Goal: Task Accomplishment & Management: Use online tool/utility

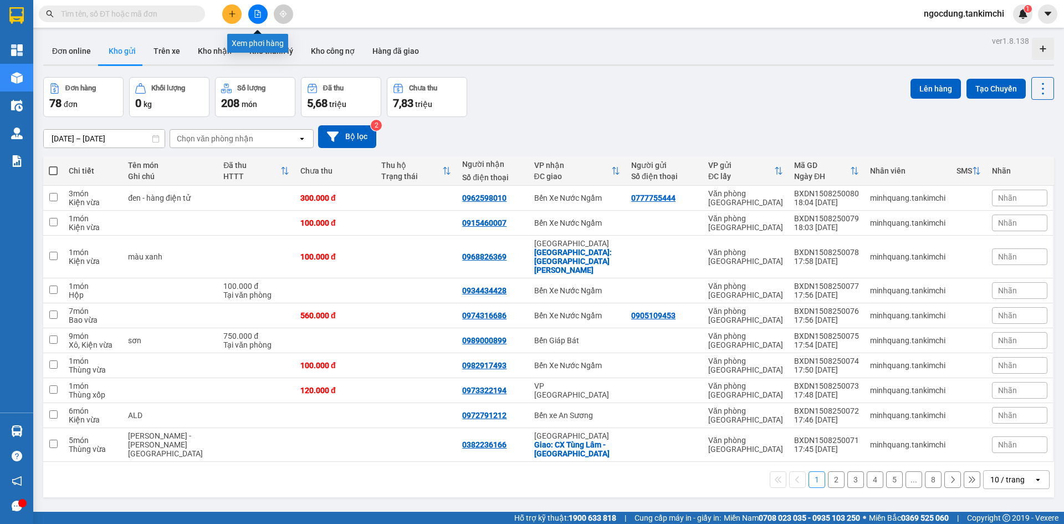
click at [259, 12] on icon "file-add" at bounding box center [258, 14] width 8 height 8
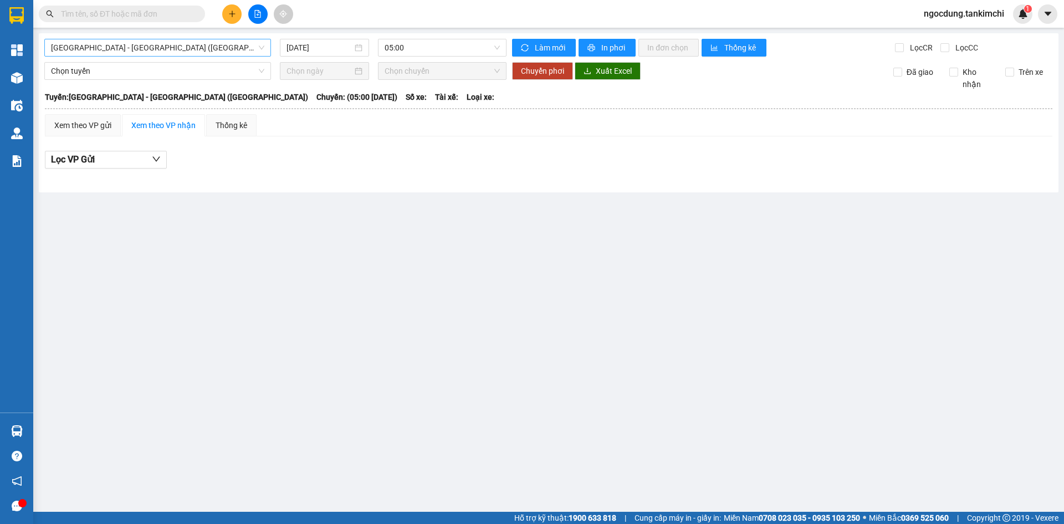
click at [151, 47] on span "[GEOGRAPHIC_DATA] - [GEOGRAPHIC_DATA] ([GEOGRAPHIC_DATA])" at bounding box center [157, 47] width 213 height 17
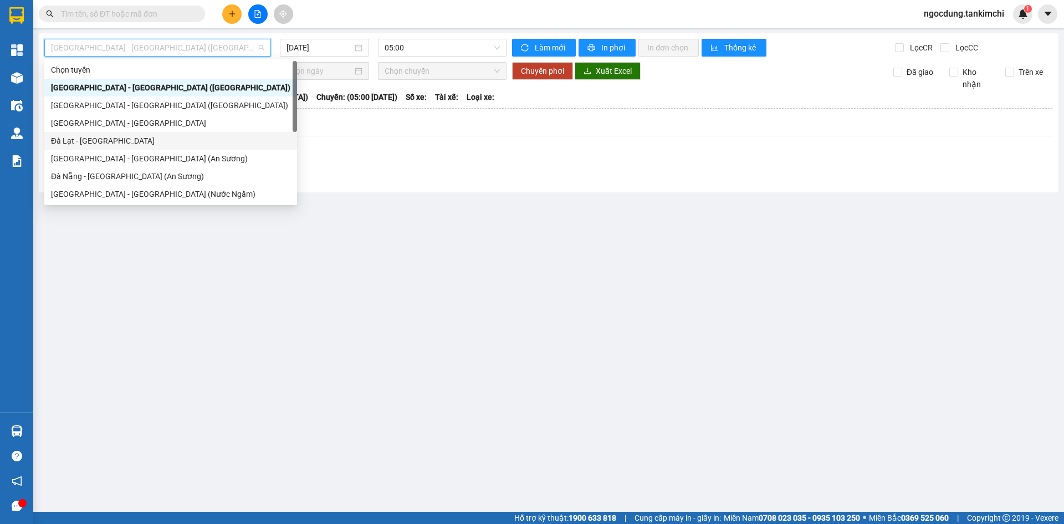
scroll to position [18, 0]
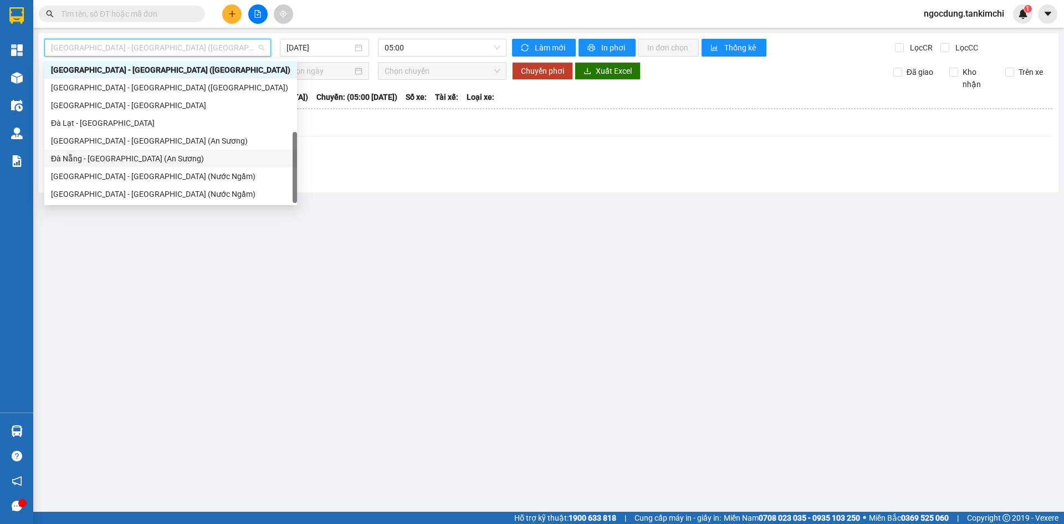
click at [103, 159] on div "Đà Nẵng - [GEOGRAPHIC_DATA] (An Sương)" at bounding box center [170, 158] width 239 height 12
type input "[DATE]"
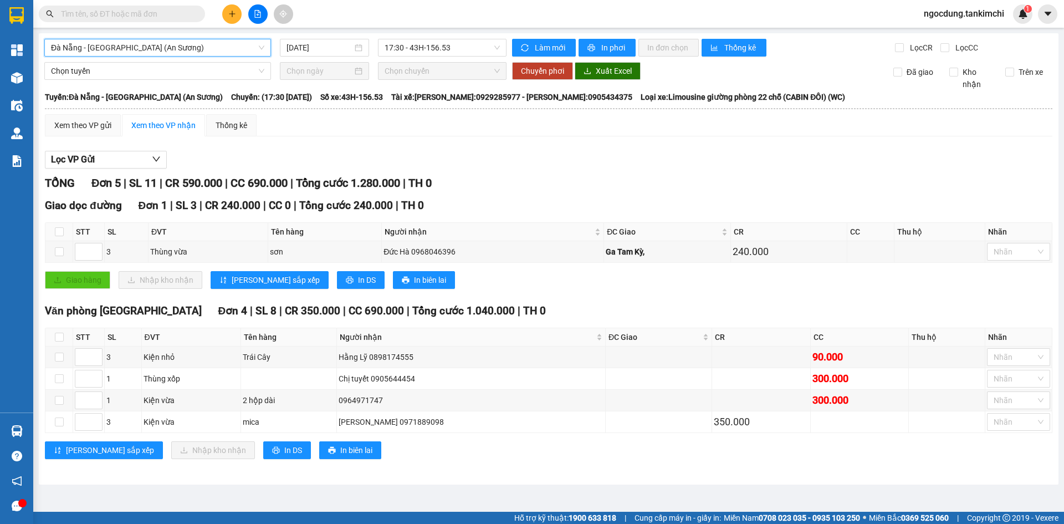
click at [207, 47] on span "Đà Nẵng - [GEOGRAPHIC_DATA] (An Sương)" at bounding box center [157, 47] width 213 height 17
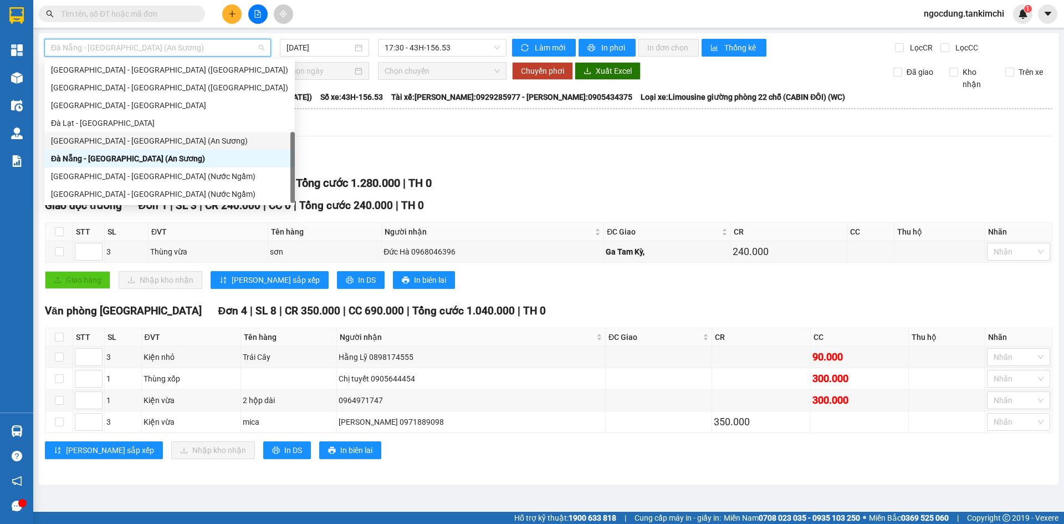
click at [154, 139] on div "[GEOGRAPHIC_DATA] - [GEOGRAPHIC_DATA] (An Sương)" at bounding box center [169, 141] width 237 height 12
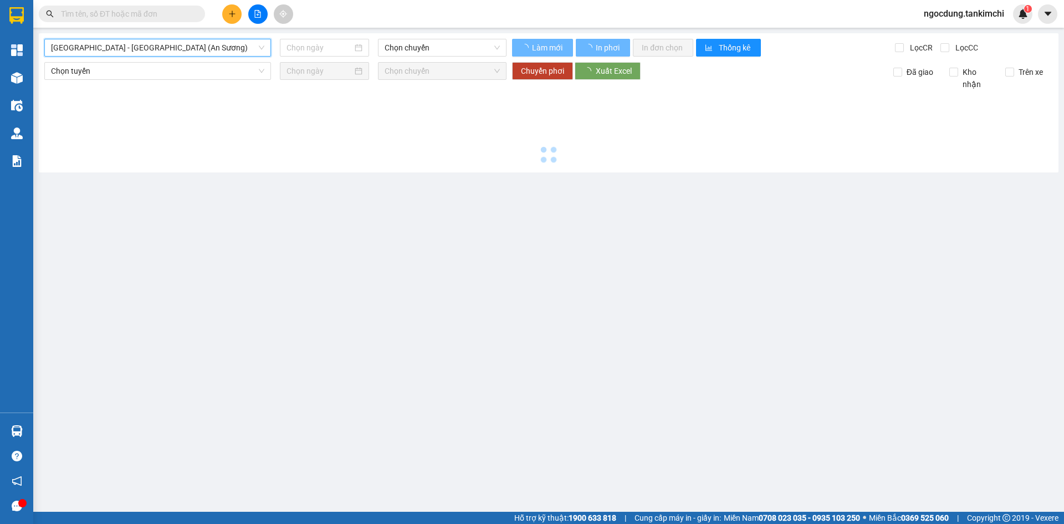
type input "[DATE]"
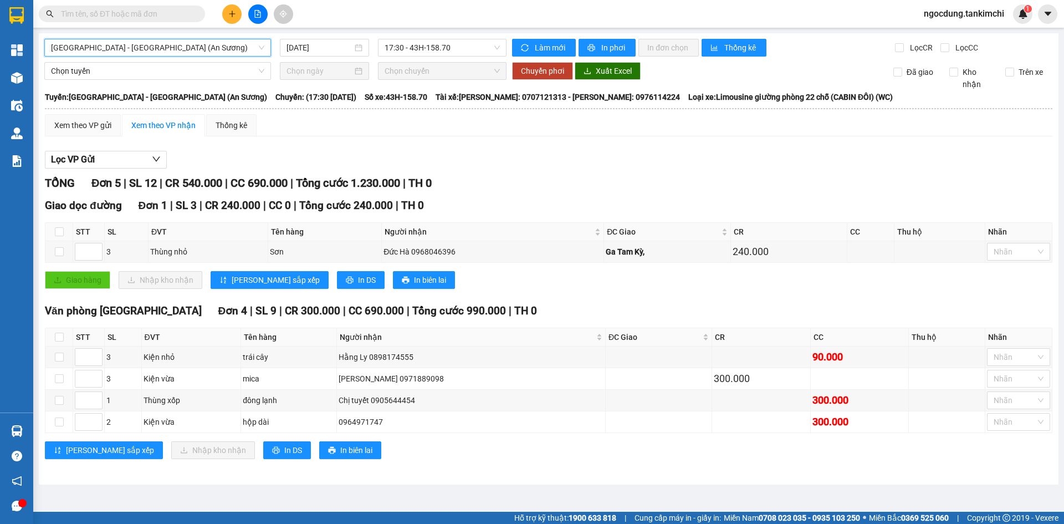
click at [181, 45] on span "[GEOGRAPHIC_DATA] - [GEOGRAPHIC_DATA] (An Sương)" at bounding box center [157, 47] width 213 height 17
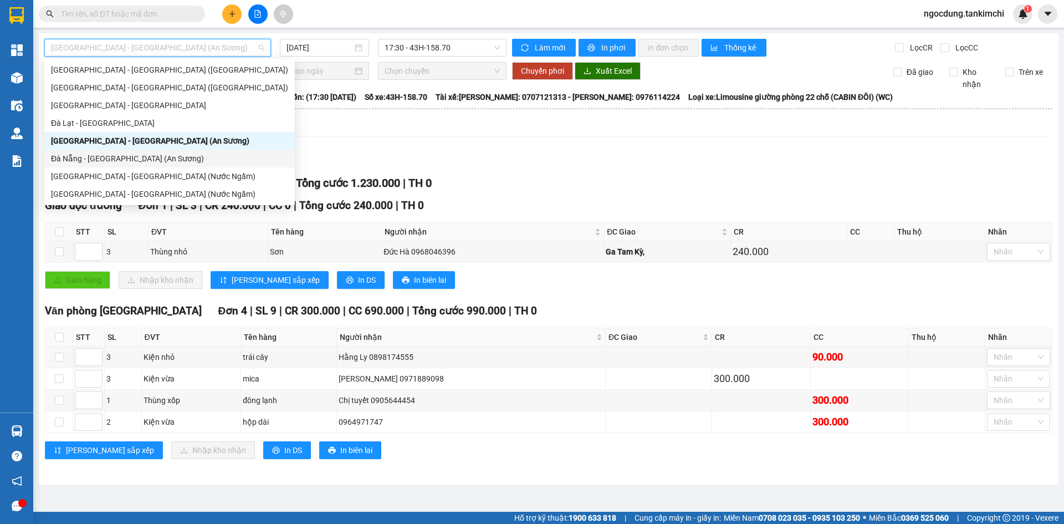
click at [132, 156] on div "Đà Nẵng - [GEOGRAPHIC_DATA] (An Sương)" at bounding box center [169, 158] width 237 height 12
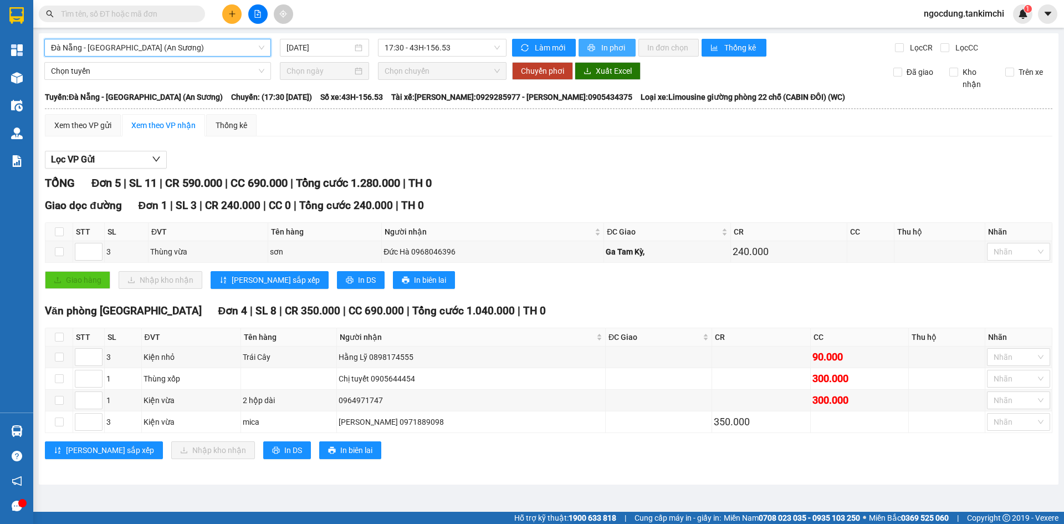
click at [606, 46] on span "In phơi" at bounding box center [614, 48] width 26 height 12
click at [172, 48] on span "Đà Nẵng - [GEOGRAPHIC_DATA] (An Sương)" at bounding box center [157, 47] width 213 height 17
click at [467, 46] on span "17:30 - 43H-156.53" at bounding box center [442, 47] width 115 height 17
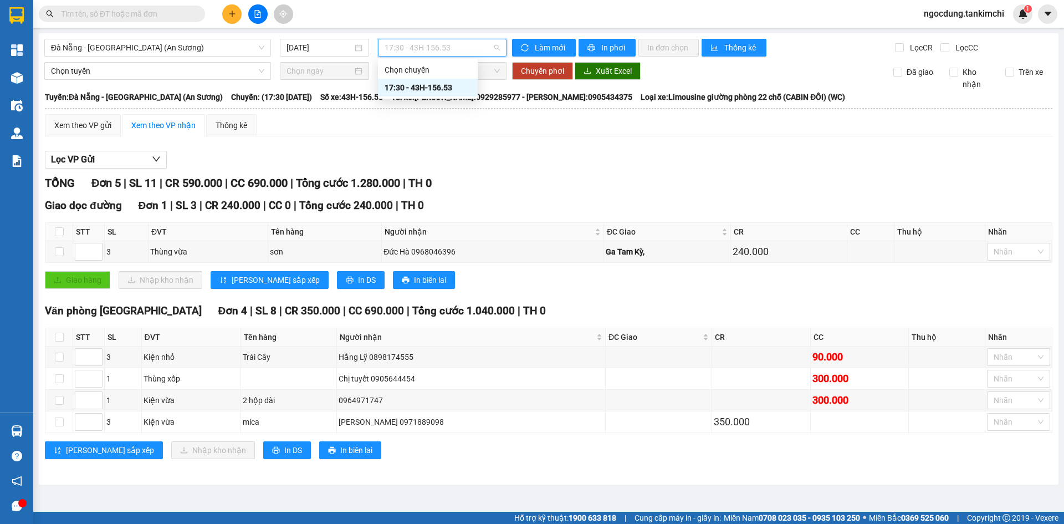
click at [433, 86] on div "17:30 - 43H-156.53" at bounding box center [428, 87] width 86 height 12
click at [471, 44] on span "17:30 - 43H-156.53" at bounding box center [442, 47] width 115 height 17
click at [451, 45] on span "17:30 - 43H-156.53" at bounding box center [442, 47] width 115 height 17
click at [332, 45] on input "[DATE]" at bounding box center [320, 48] width 66 height 12
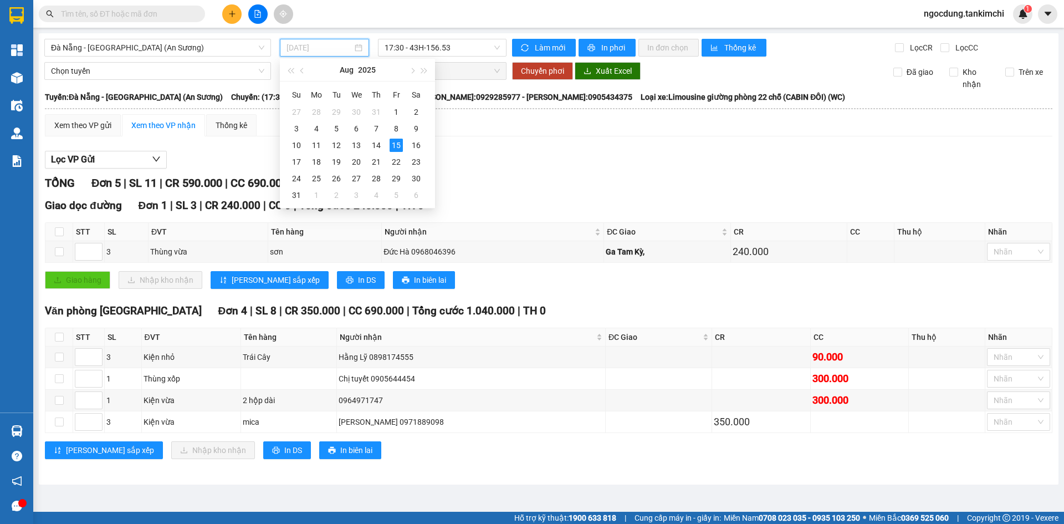
type input "[DATE]"
click at [396, 142] on div "15" at bounding box center [396, 145] width 13 height 13
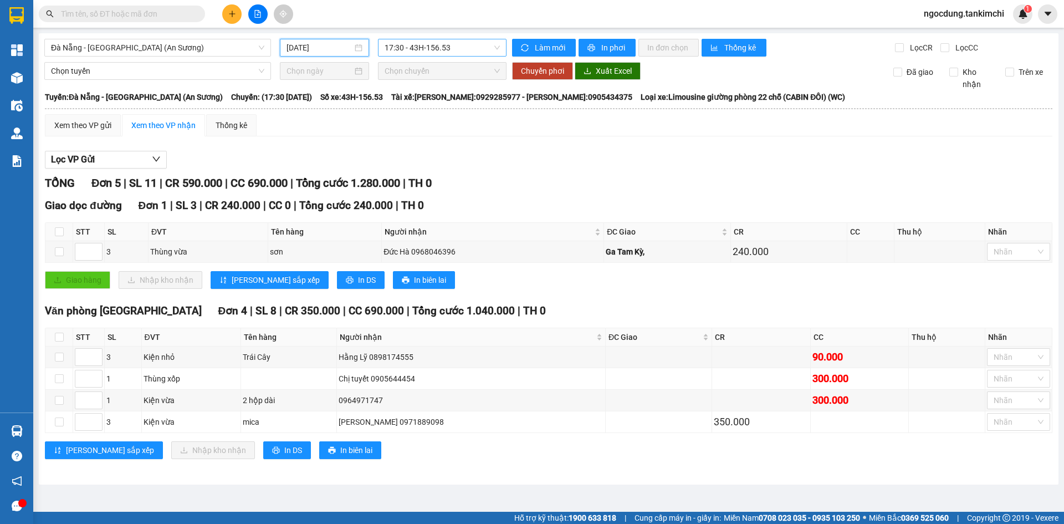
click at [458, 45] on span "17:30 - 43H-156.53" at bounding box center [442, 47] width 115 height 17
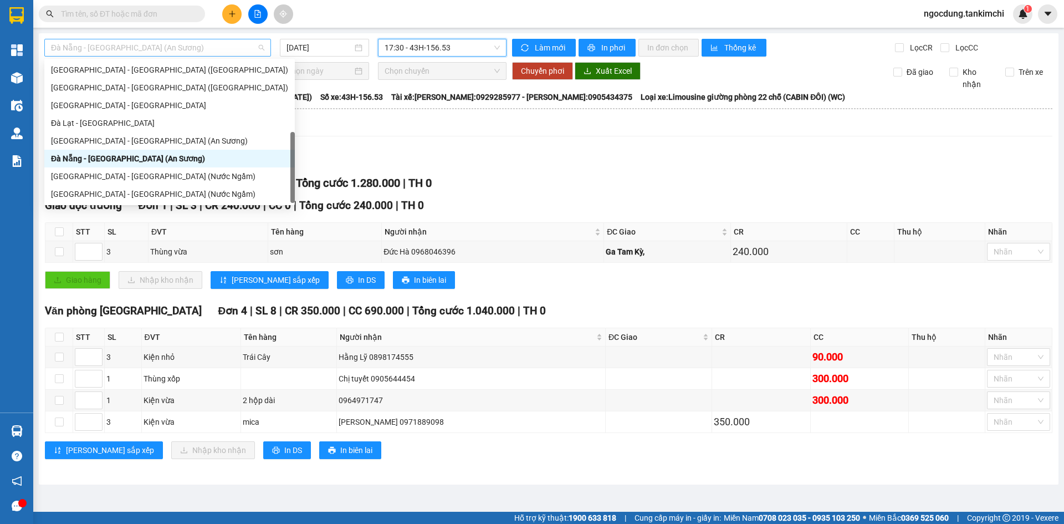
click at [174, 48] on span "Đà Nẵng - [GEOGRAPHIC_DATA] (An Sương)" at bounding box center [157, 47] width 213 height 17
click at [119, 139] on div "[GEOGRAPHIC_DATA] - [GEOGRAPHIC_DATA] (An Sương)" at bounding box center [169, 141] width 237 height 12
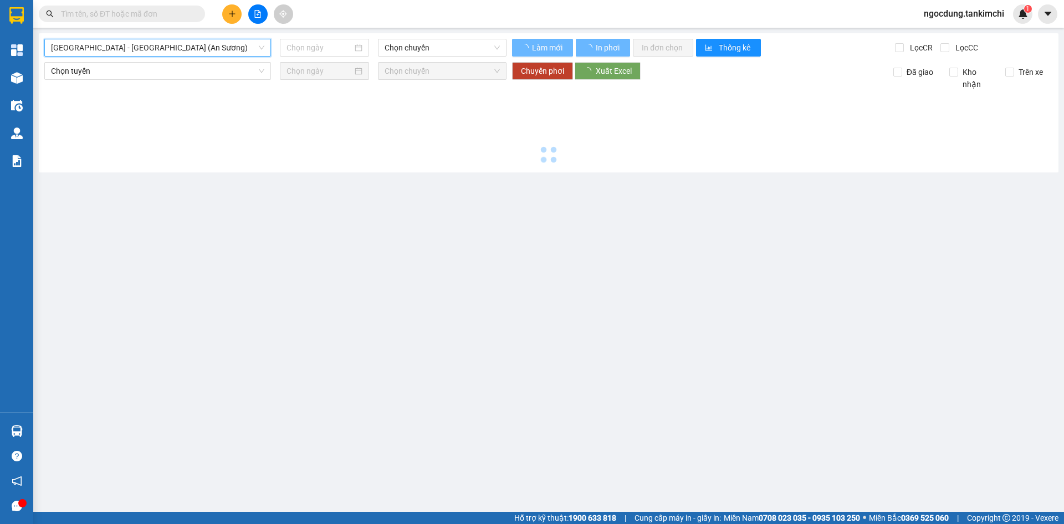
type input "[DATE]"
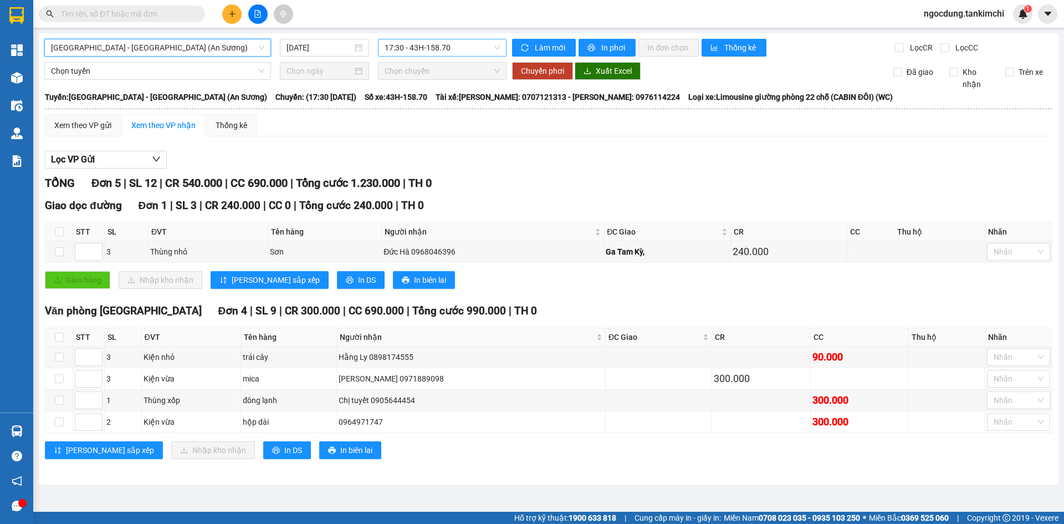
click at [474, 49] on span "17:30 - 43H-158.70" at bounding box center [442, 47] width 115 height 17
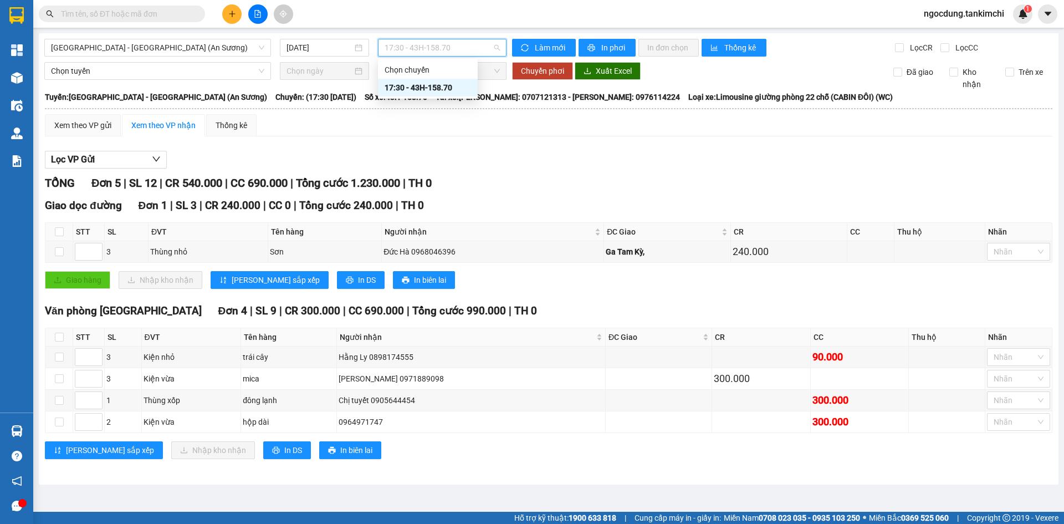
click at [440, 88] on div "17:30 - 43H-158.70" at bounding box center [428, 87] width 86 height 12
click at [461, 49] on span "17:30 - 43H-158.70" at bounding box center [442, 47] width 115 height 17
click at [452, 83] on div "17:30 - 43H-158.70" at bounding box center [428, 87] width 86 height 12
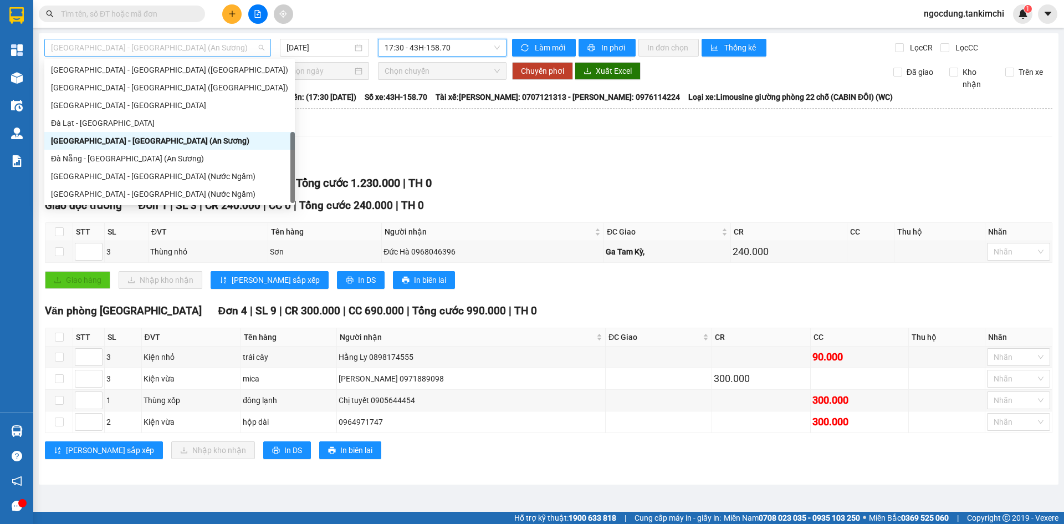
click at [175, 48] on span "[GEOGRAPHIC_DATA] - [GEOGRAPHIC_DATA] (An Sương)" at bounding box center [157, 47] width 213 height 17
click at [112, 158] on div "Đà Nẵng - [GEOGRAPHIC_DATA] (An Sương)" at bounding box center [169, 158] width 237 height 12
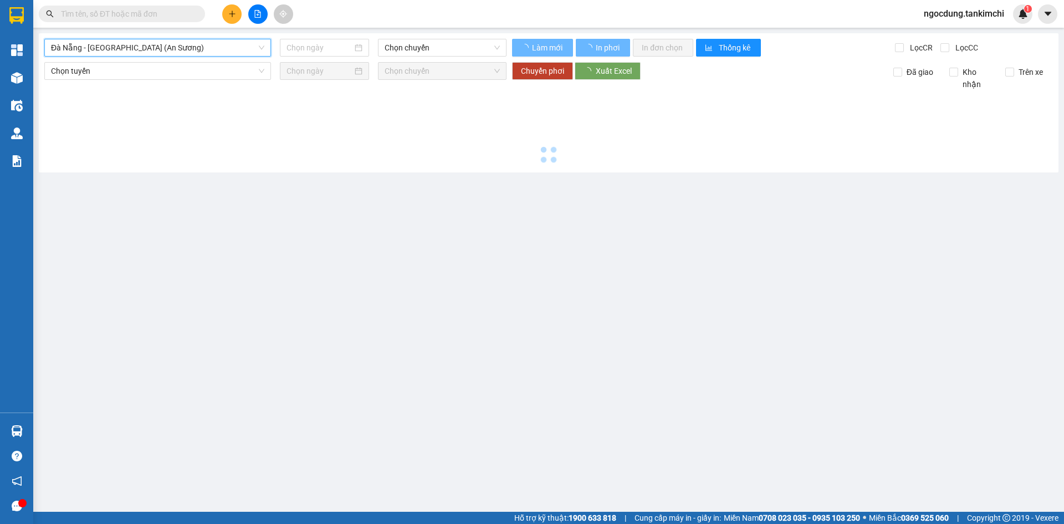
type input "[DATE]"
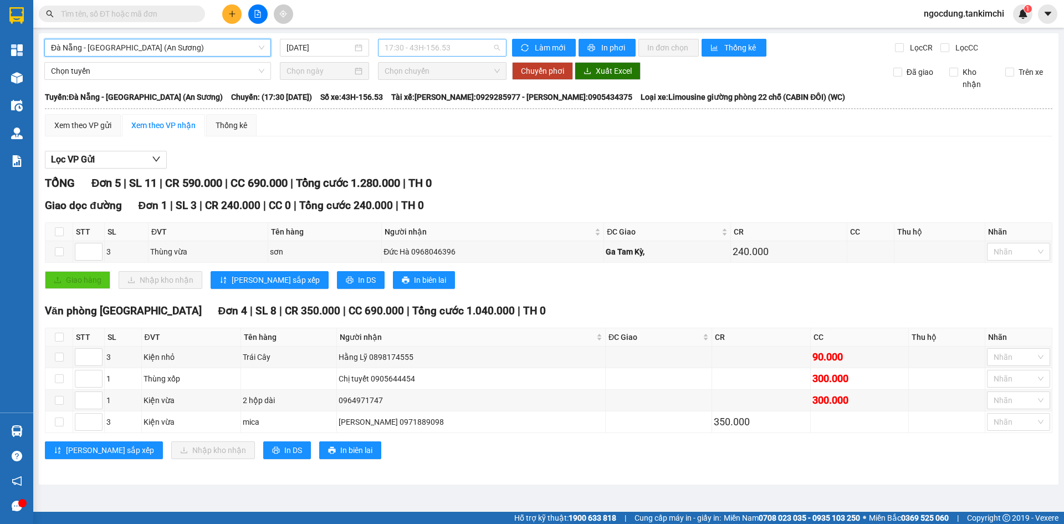
click at [466, 49] on span "17:30 - 43H-156.53" at bounding box center [442, 47] width 115 height 17
click at [446, 91] on div "17:30 - 43H-156.53" at bounding box center [428, 87] width 86 height 12
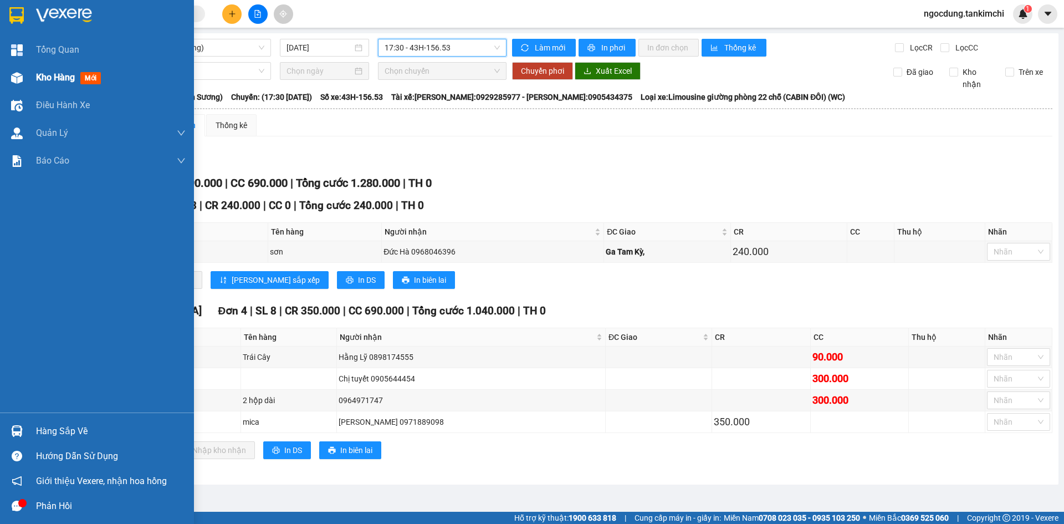
click at [98, 80] on span "mới" at bounding box center [90, 78] width 21 height 12
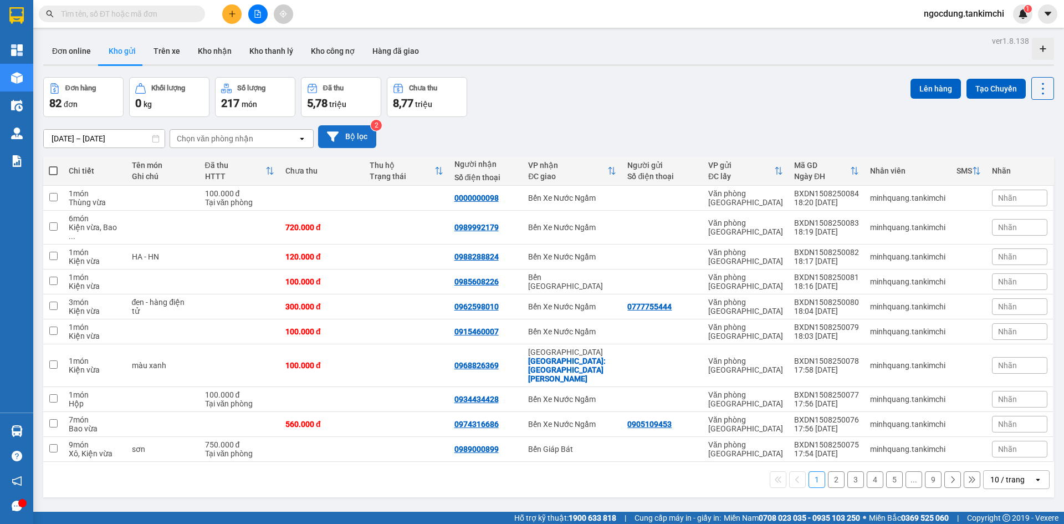
click at [353, 134] on button "Bộ lọc" at bounding box center [347, 136] width 58 height 23
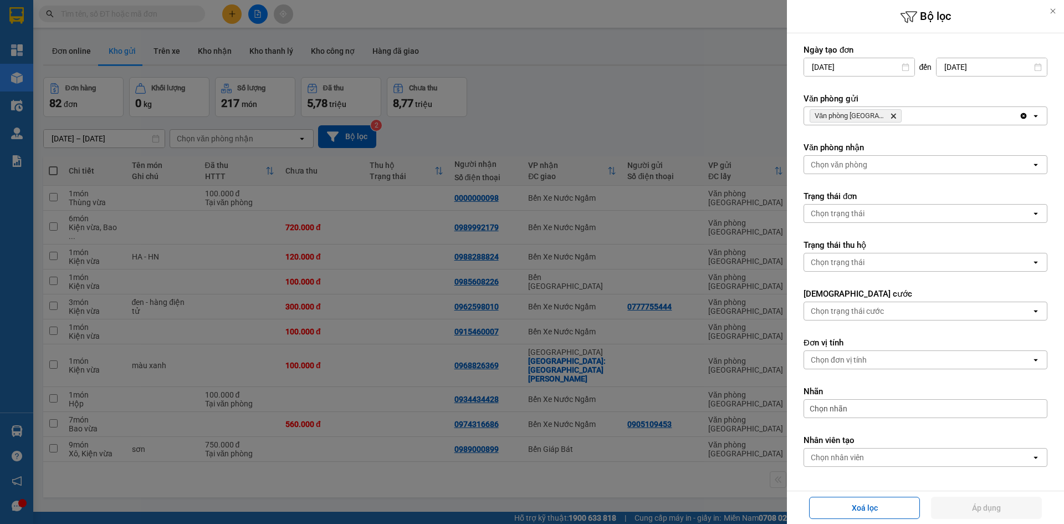
click at [860, 165] on div "Chọn văn phòng" at bounding box center [839, 164] width 57 height 11
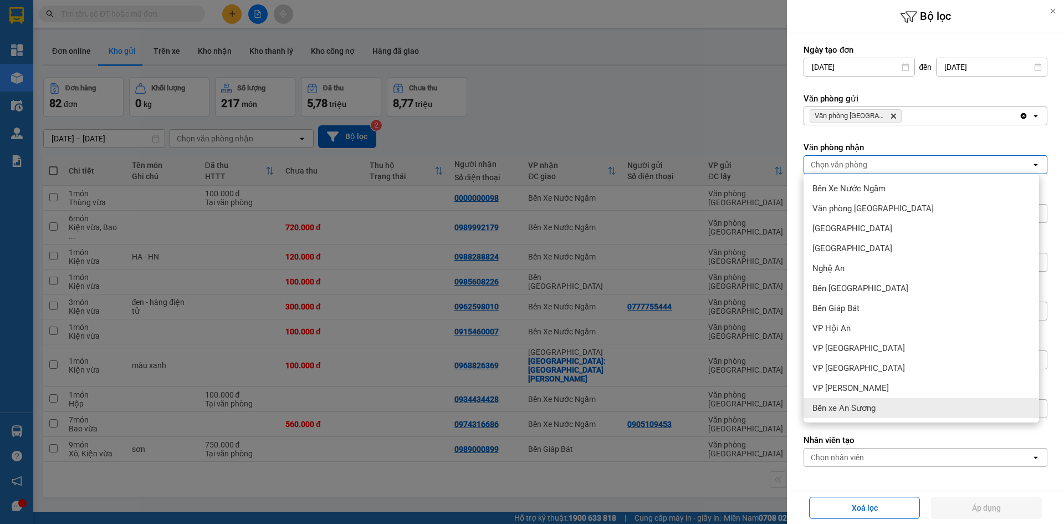
click at [863, 407] on span "Bến xe An Sương" at bounding box center [844, 407] width 63 height 11
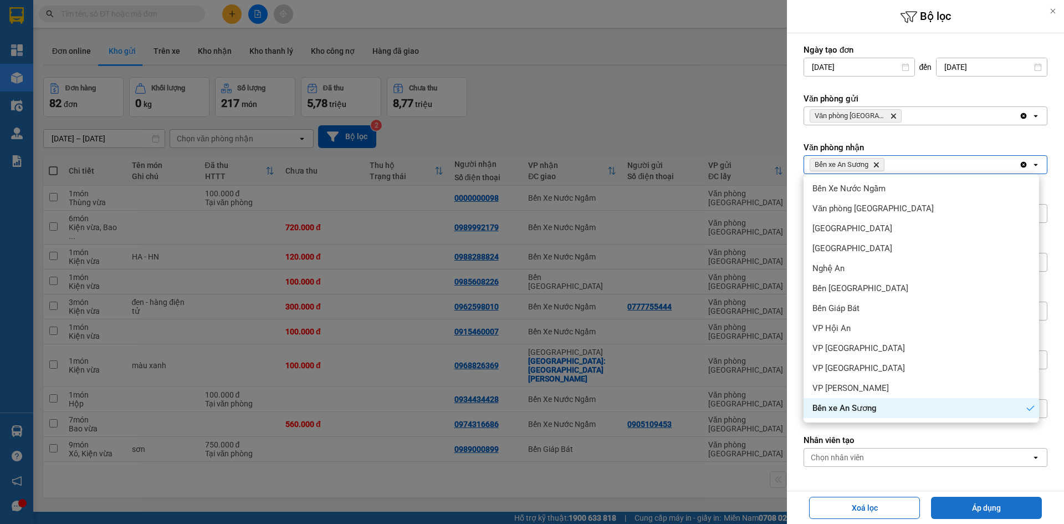
click at [977, 504] on button "Áp dụng" at bounding box center [986, 508] width 111 height 22
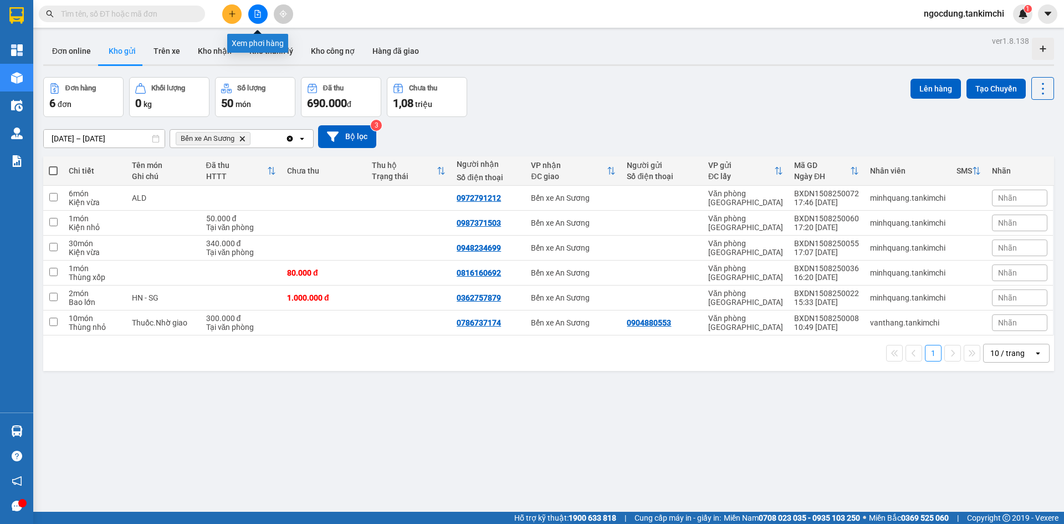
click at [257, 12] on icon "file-add" at bounding box center [258, 14] width 8 height 8
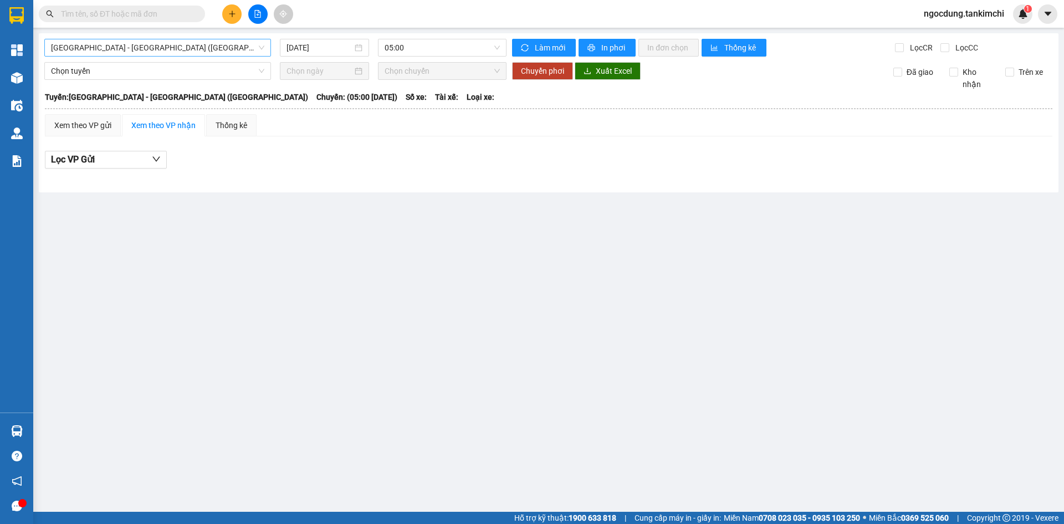
click at [166, 45] on span "[GEOGRAPHIC_DATA] - [GEOGRAPHIC_DATA] ([GEOGRAPHIC_DATA])" at bounding box center [157, 47] width 213 height 17
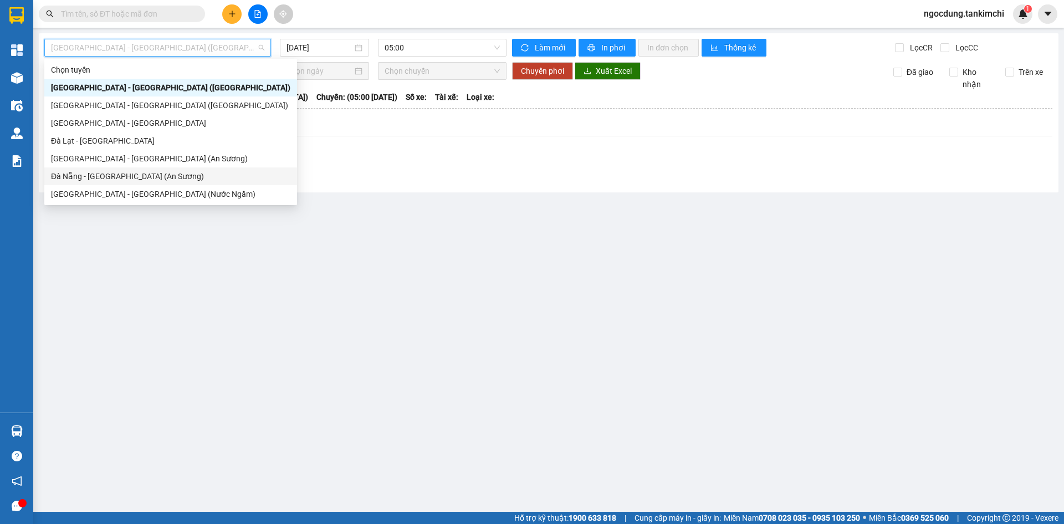
click at [120, 174] on div "Đà Nẵng - [GEOGRAPHIC_DATA] (An Sương)" at bounding box center [170, 176] width 239 height 12
type input "[DATE]"
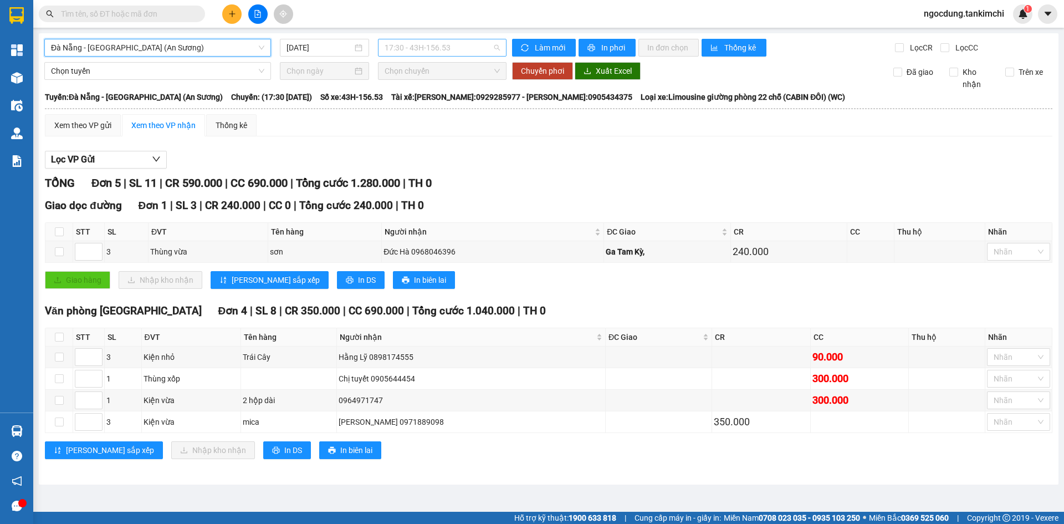
click at [460, 47] on span "17:30 - 43H-156.53" at bounding box center [442, 47] width 115 height 17
click at [543, 155] on div "Lọc VP Gửi" at bounding box center [549, 160] width 1008 height 18
click at [472, 48] on span "17:30 - 43H-156.53" at bounding box center [442, 47] width 115 height 17
click at [504, 157] on div "Lọc VP Gửi" at bounding box center [549, 160] width 1008 height 18
click at [177, 45] on span "Đà Nẵng - [GEOGRAPHIC_DATA] (An Sương)" at bounding box center [157, 47] width 213 height 17
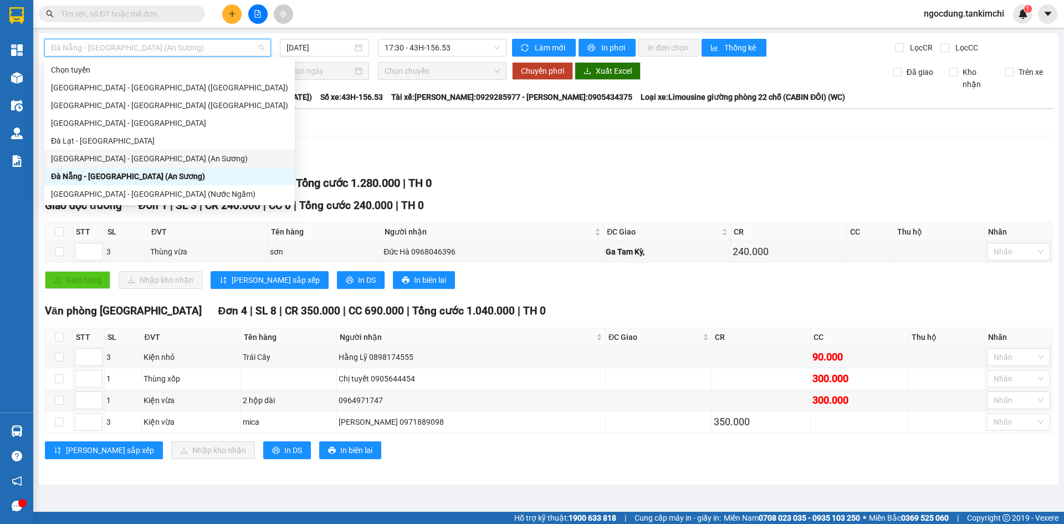
click at [134, 156] on div "[GEOGRAPHIC_DATA] - [GEOGRAPHIC_DATA] (An Sương)" at bounding box center [169, 158] width 237 height 12
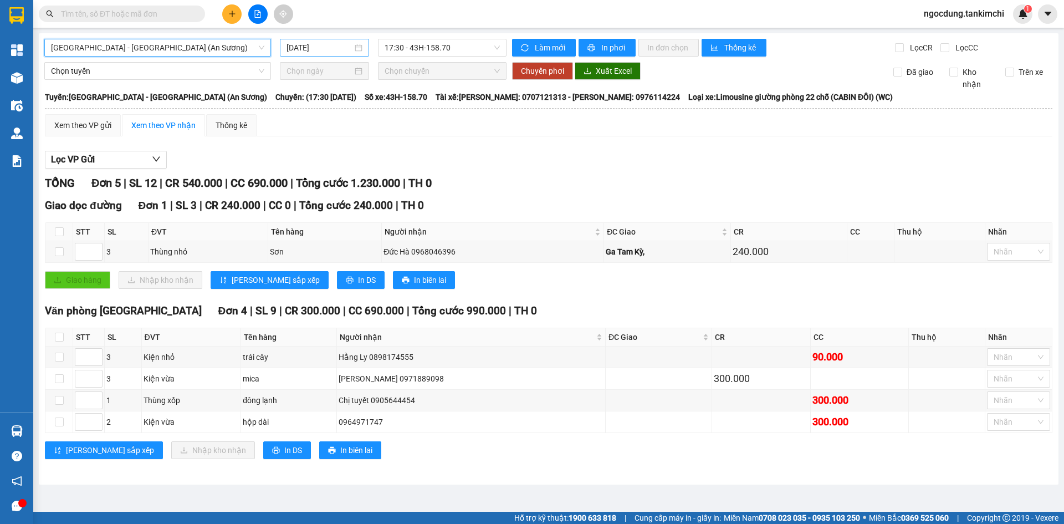
click at [334, 47] on input "[DATE]" at bounding box center [320, 48] width 66 height 12
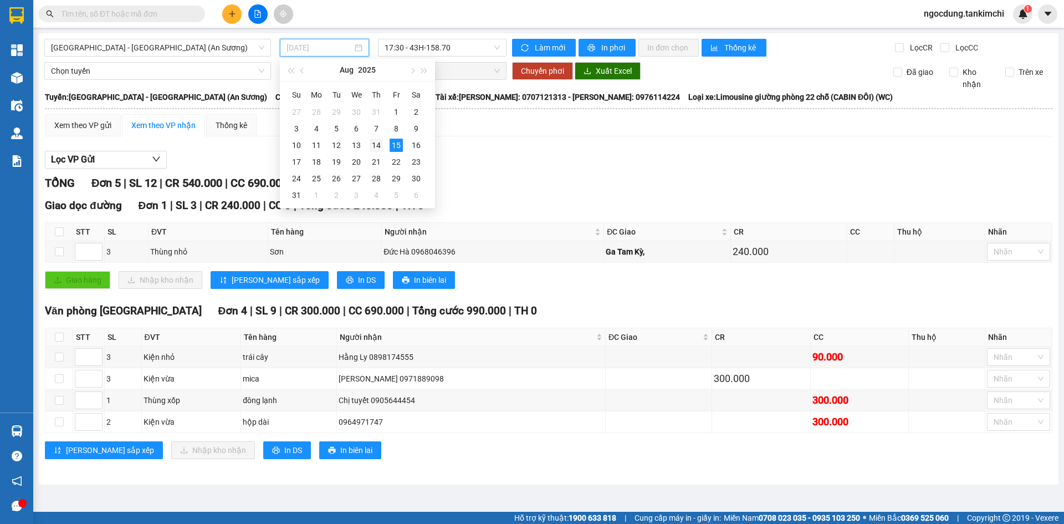
click at [380, 146] on div "14" at bounding box center [376, 145] width 13 height 13
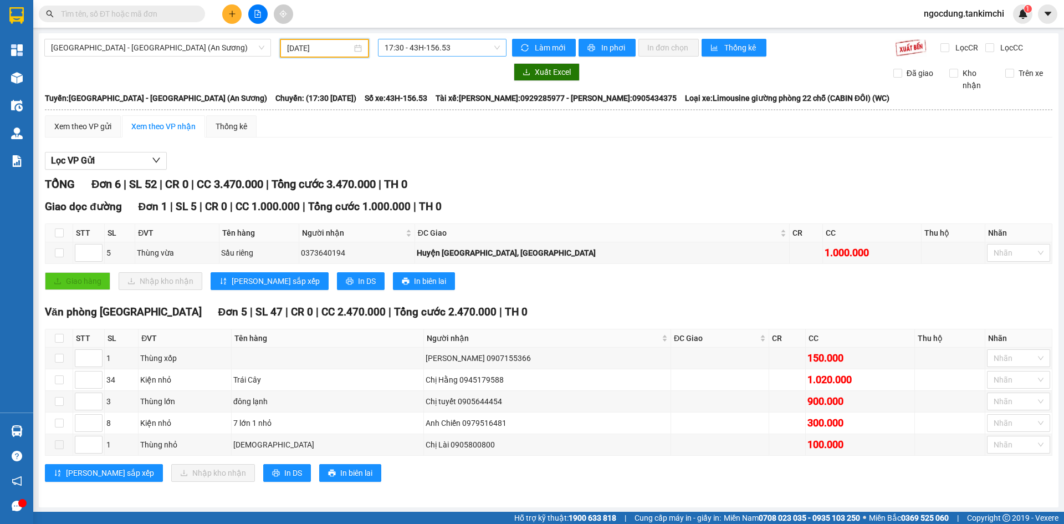
click at [463, 42] on span "17:30 - 43H-156.53" at bounding box center [442, 47] width 115 height 17
click at [437, 90] on div "17:30 - 43H-156.53" at bounding box center [425, 87] width 86 height 12
click at [335, 48] on input "[DATE]" at bounding box center [319, 48] width 65 height 12
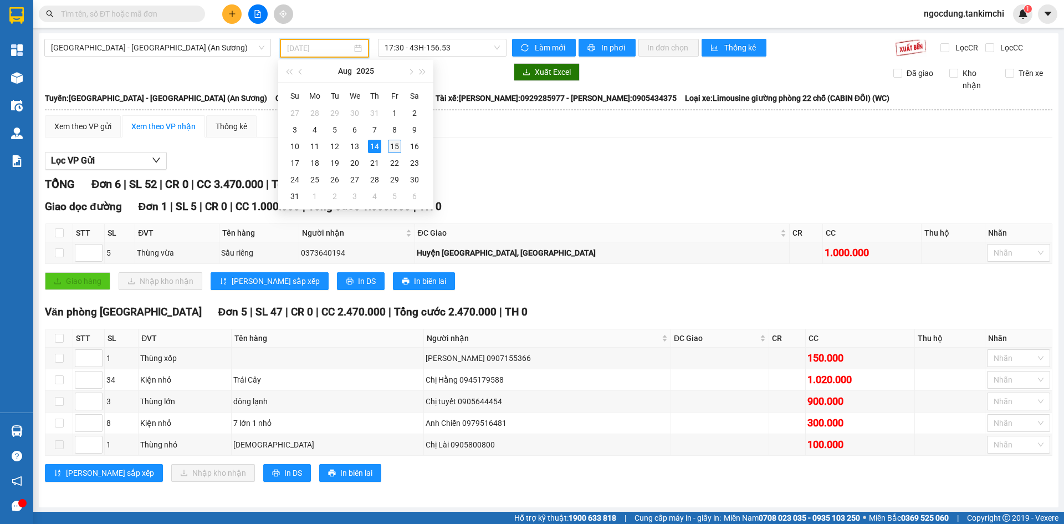
click at [392, 147] on div "15" at bounding box center [394, 146] width 13 height 13
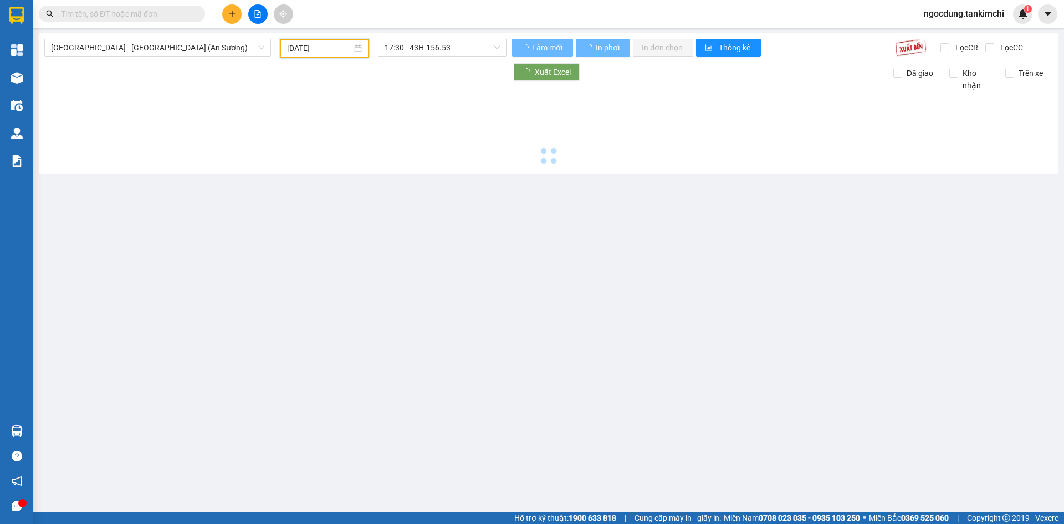
type input "[DATE]"
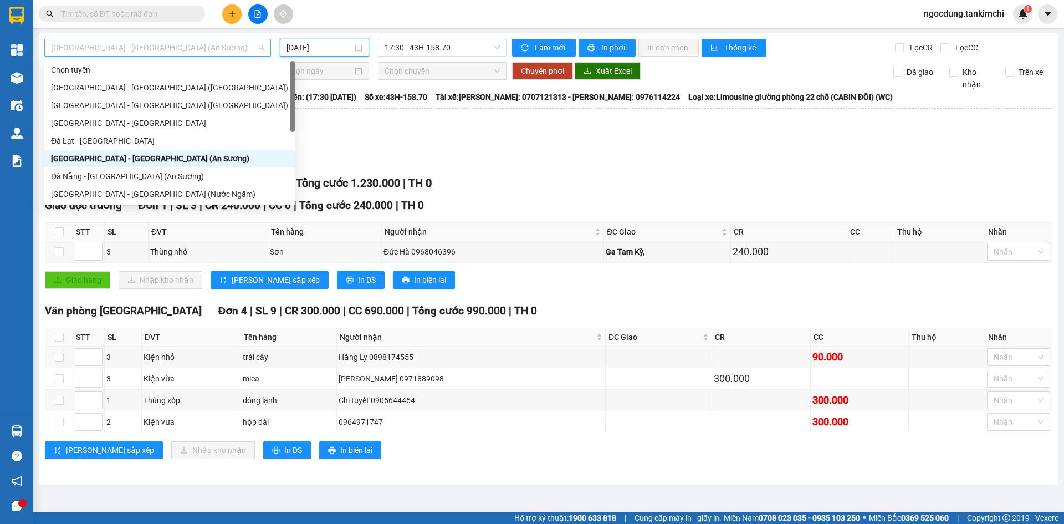
click at [190, 49] on span "[GEOGRAPHIC_DATA] - [GEOGRAPHIC_DATA] (An Sương)" at bounding box center [157, 47] width 213 height 17
click at [123, 175] on div "Đà Nẵng - [GEOGRAPHIC_DATA] (An Sương)" at bounding box center [169, 176] width 237 height 12
type input "[DATE]"
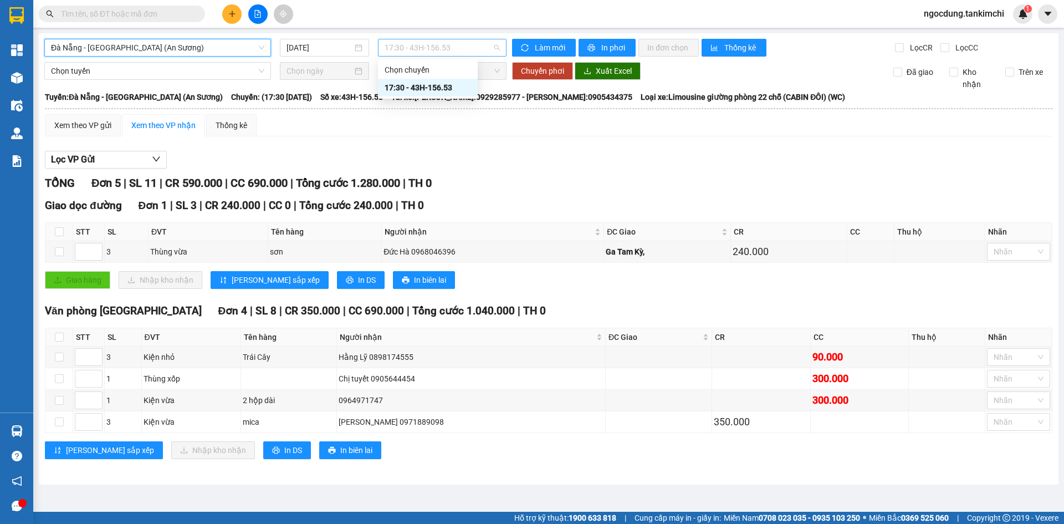
click at [460, 47] on span "17:30 - 43H-156.53" at bounding box center [442, 47] width 115 height 17
click at [447, 87] on div "17:30 - 43H-156.53" at bounding box center [428, 87] width 86 height 12
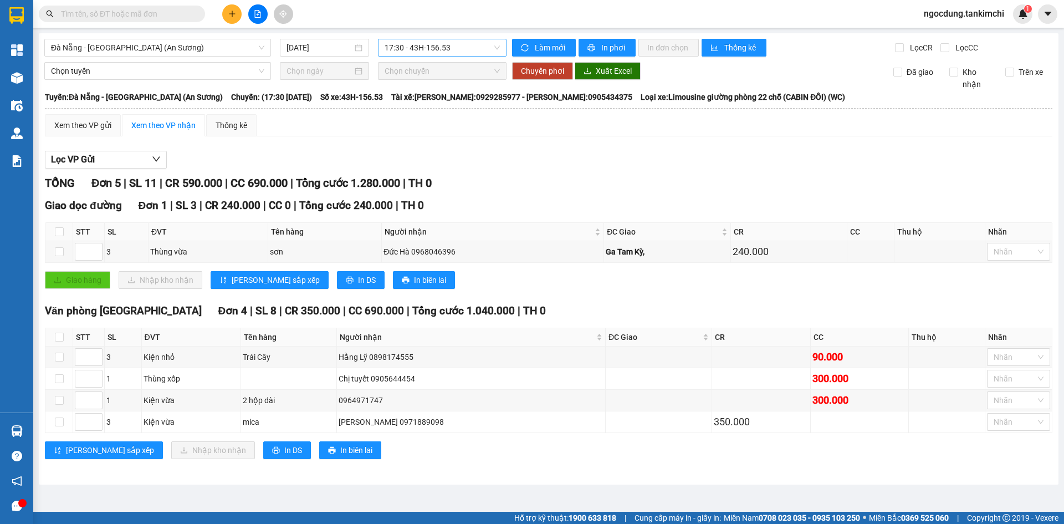
click at [467, 48] on span "17:30 - 43H-156.53" at bounding box center [442, 47] width 115 height 17
click at [503, 129] on div "Xem theo VP gửi Xem theo VP nhận Thống kê" at bounding box center [549, 125] width 1008 height 22
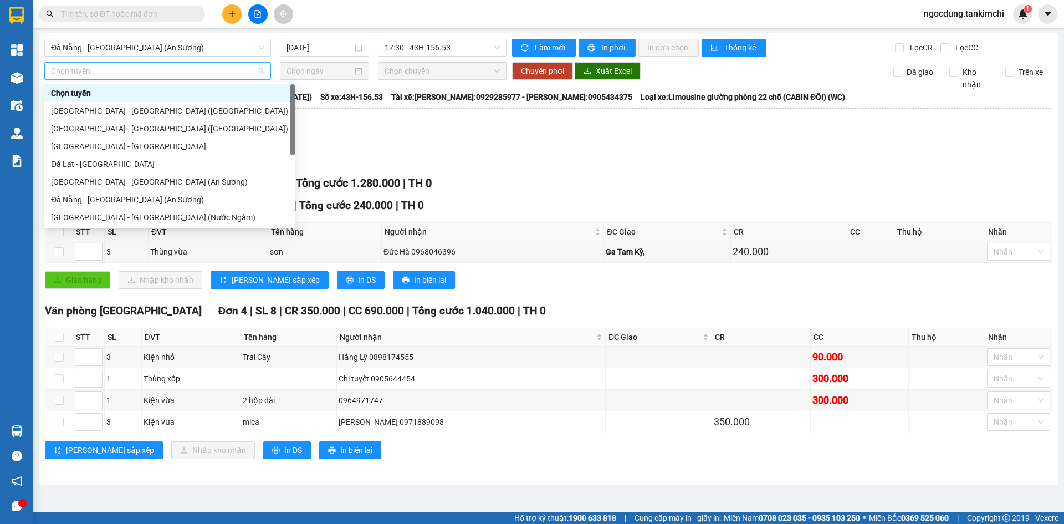
click at [160, 67] on span "Chọn tuyến" at bounding box center [157, 71] width 213 height 17
click at [173, 200] on div "Đà Nẵng - [GEOGRAPHIC_DATA] (An Sương)" at bounding box center [169, 199] width 237 height 12
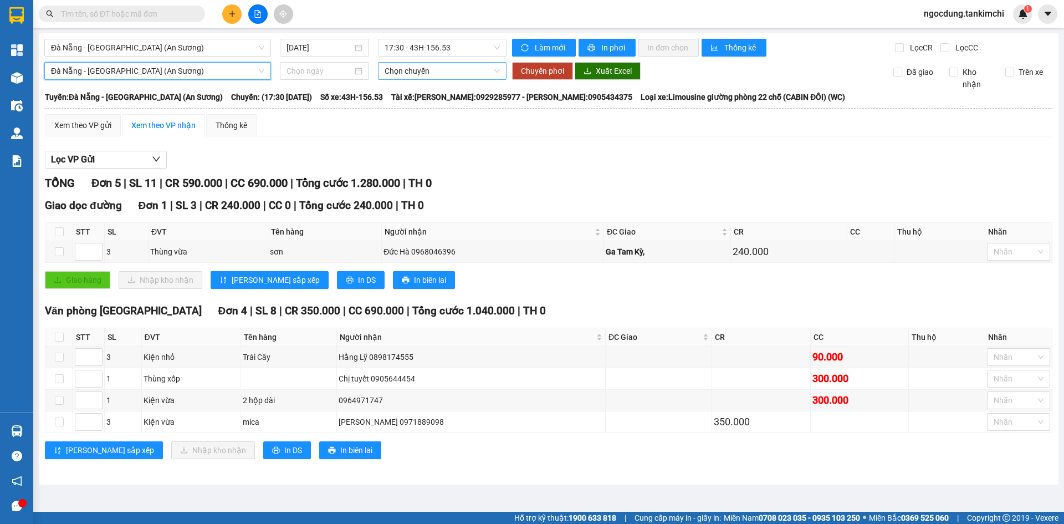
click at [441, 69] on span "Chọn chuyến" at bounding box center [442, 71] width 115 height 17
click at [428, 95] on div "Chọn chuyến" at bounding box center [428, 93] width 86 height 12
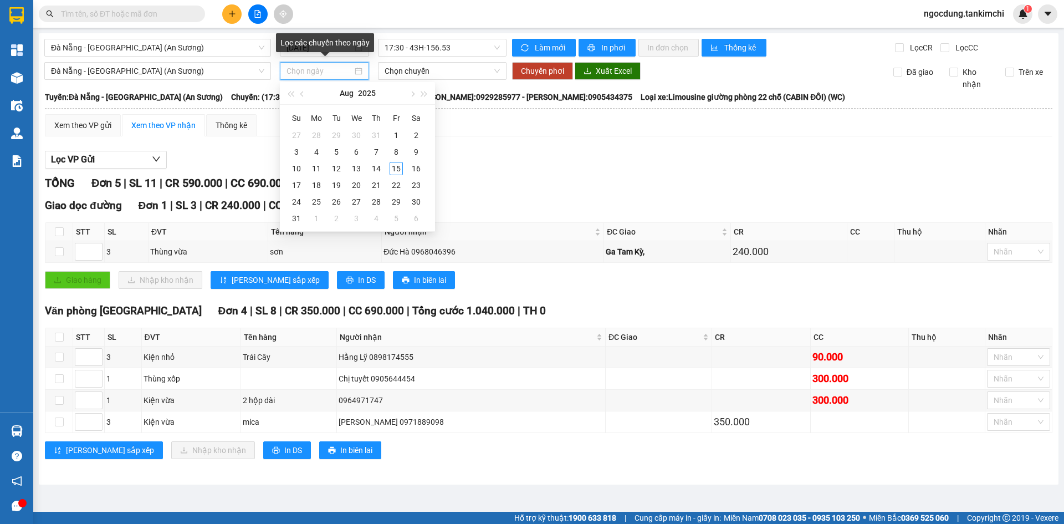
click at [340, 70] on input at bounding box center [320, 71] width 66 height 12
type input "[DATE]"
click at [394, 167] on div "15" at bounding box center [396, 168] width 13 height 13
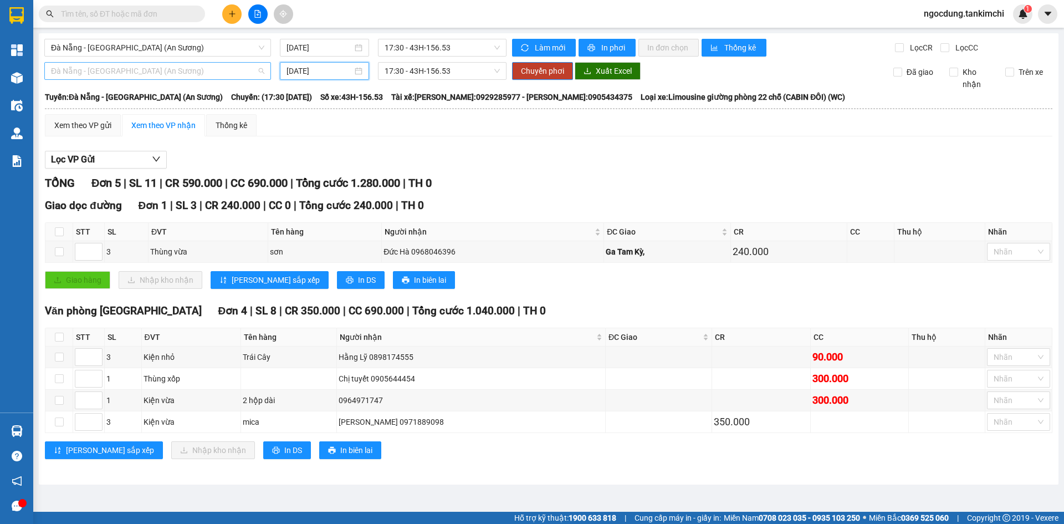
click at [261, 74] on span "Đà Nẵng - [GEOGRAPHIC_DATA] (An Sương)" at bounding box center [157, 71] width 213 height 17
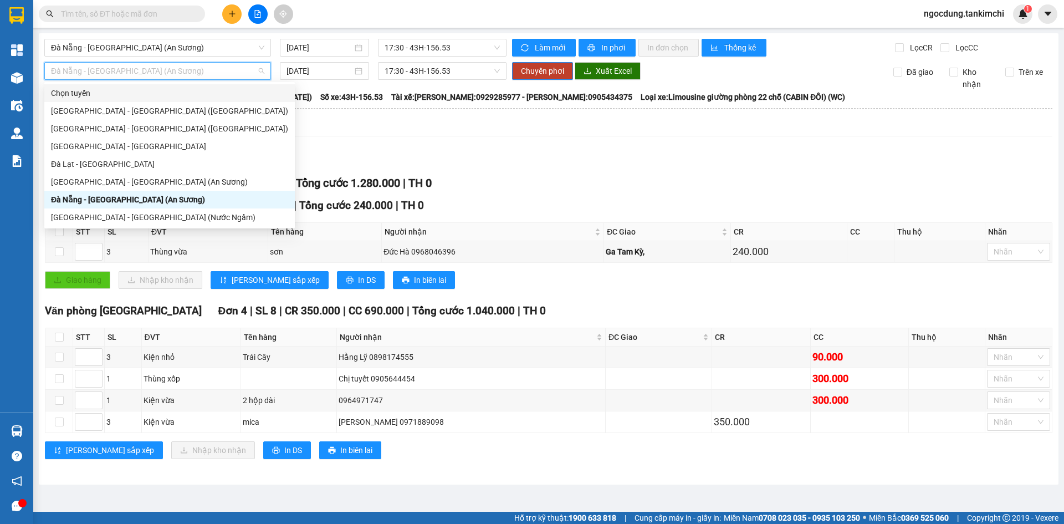
click at [145, 91] on div "Chọn tuyến" at bounding box center [169, 93] width 237 height 12
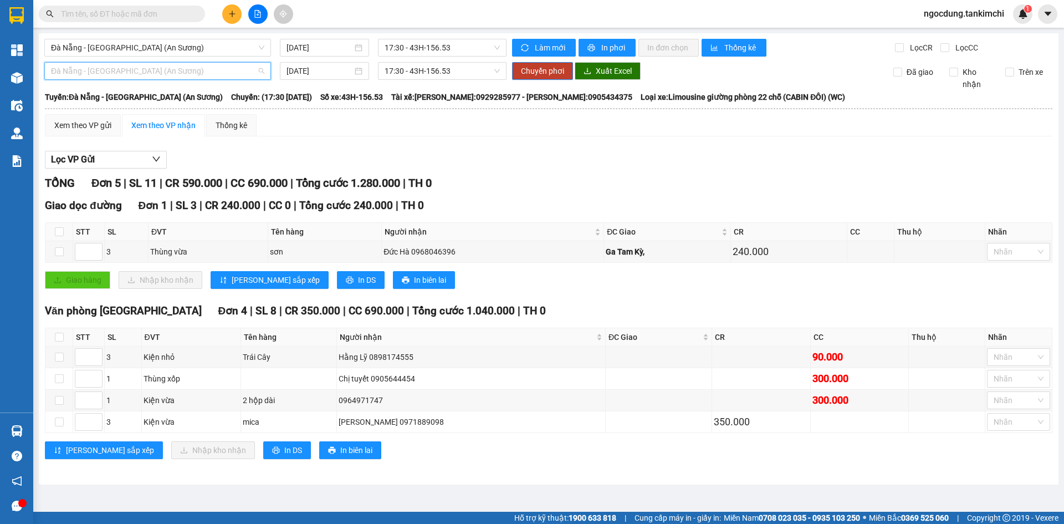
click at [222, 71] on span "Đà Nẵng - [GEOGRAPHIC_DATA] (An Sương)" at bounding box center [157, 71] width 213 height 17
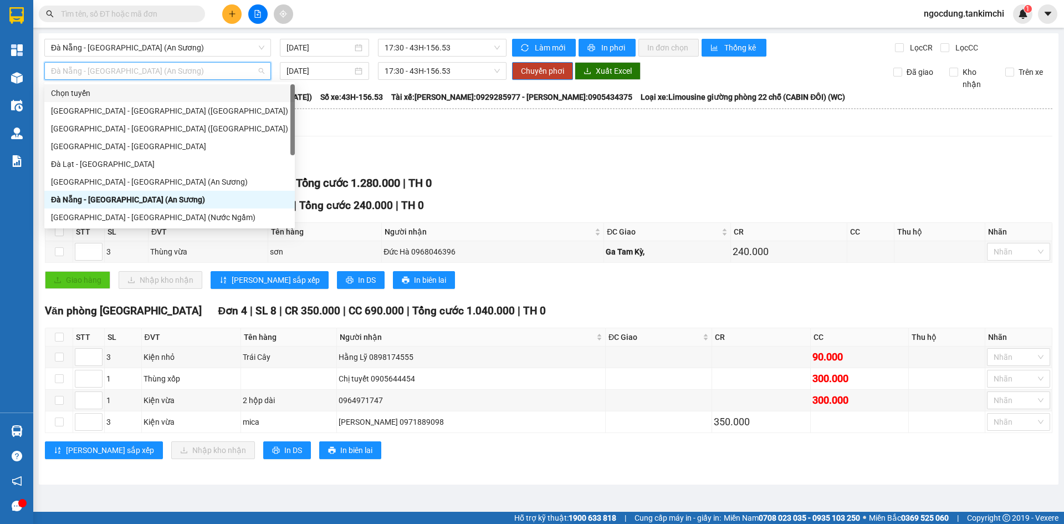
click at [417, 134] on div "Xem theo VP gửi Xem theo VP nhận Thống kê" at bounding box center [549, 125] width 1008 height 22
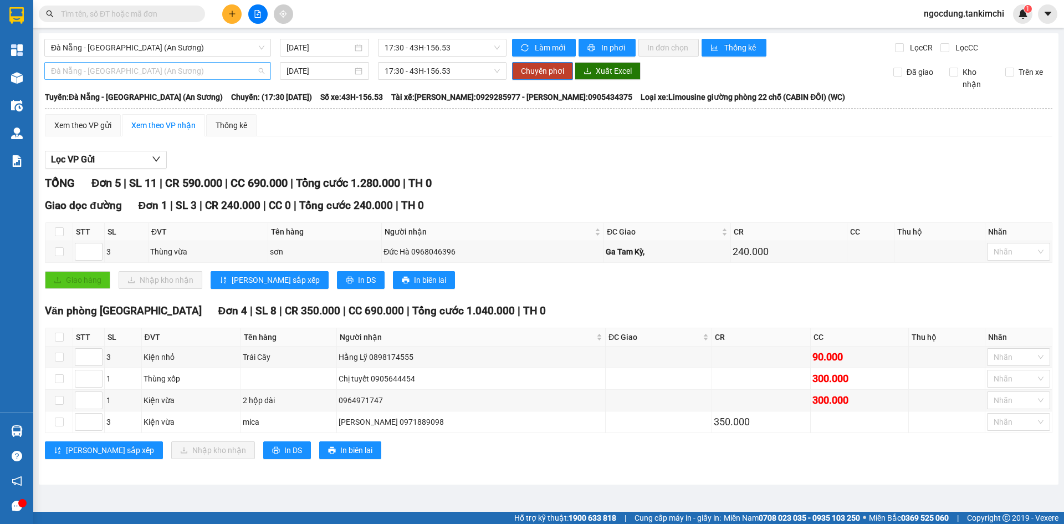
click at [262, 69] on span "Đà Nẵng - [GEOGRAPHIC_DATA] (An Sương)" at bounding box center [157, 71] width 213 height 17
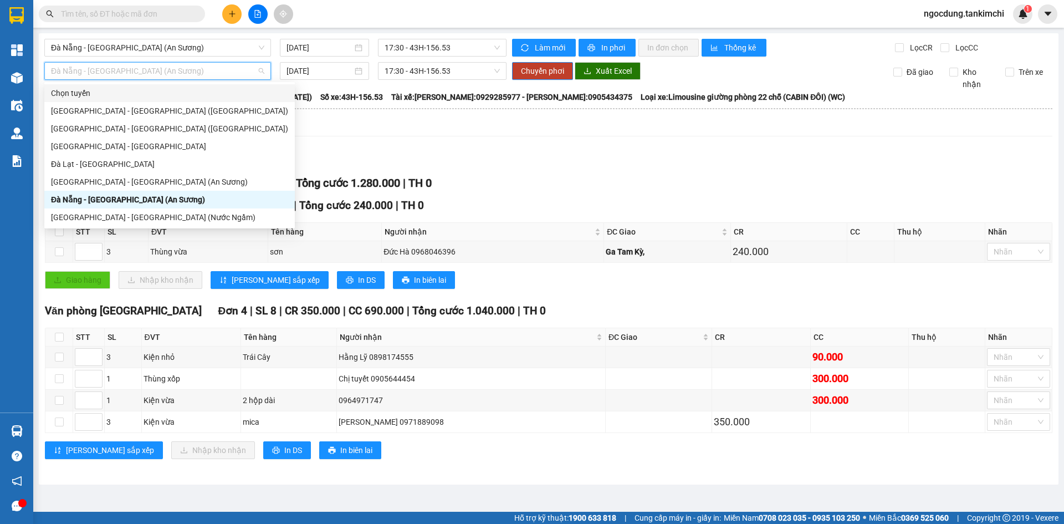
click at [126, 91] on div "Chọn tuyến" at bounding box center [169, 93] width 237 height 12
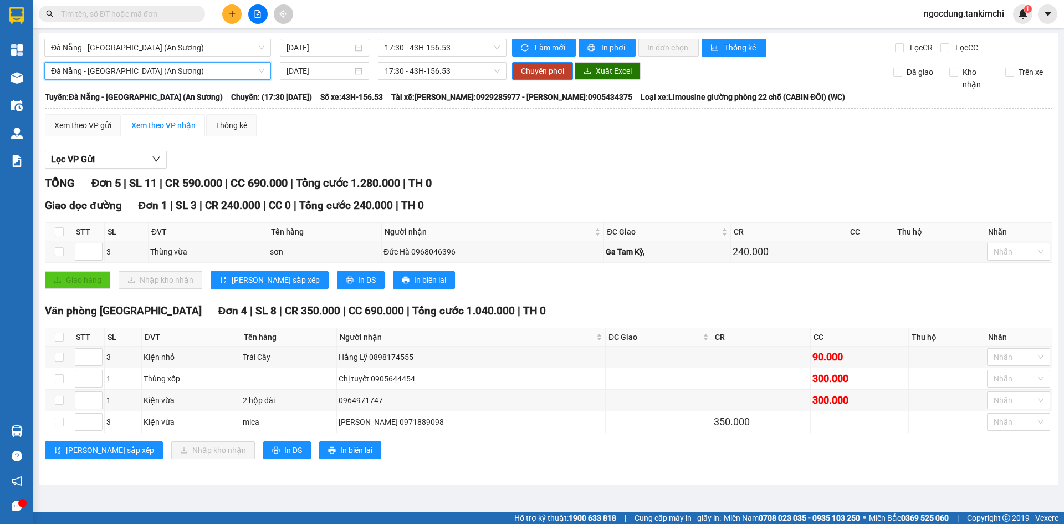
click at [186, 70] on span "Đà Nẵng - [GEOGRAPHIC_DATA] (An Sương)" at bounding box center [157, 71] width 213 height 17
click at [507, 140] on div "Xem theo VP gửi Xem theo VP nhận Thống kê Lọc VP Gửi TỔNG Đơn 5 | SL 11 | CR 5…" at bounding box center [549, 293] width 1008 height 359
click at [483, 70] on span "17:30 - 43H-156.53" at bounding box center [442, 71] width 115 height 17
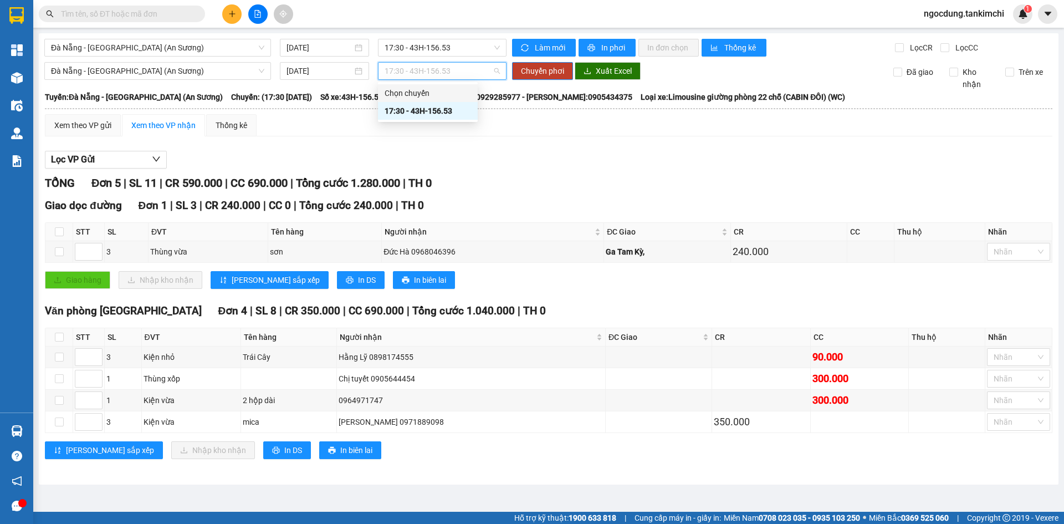
click at [422, 93] on div "Chọn chuyến" at bounding box center [428, 93] width 86 height 12
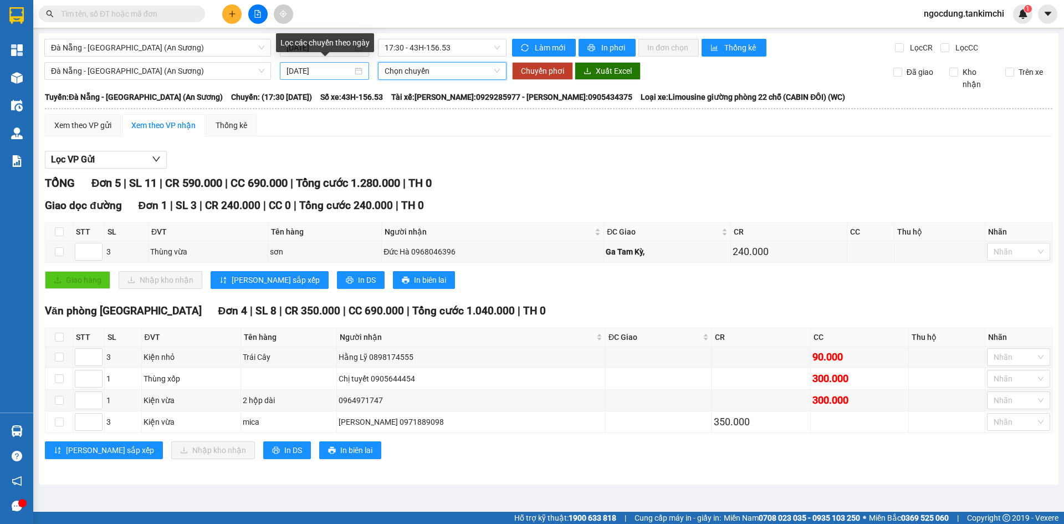
click at [348, 73] on input "[DATE]" at bounding box center [320, 71] width 66 height 12
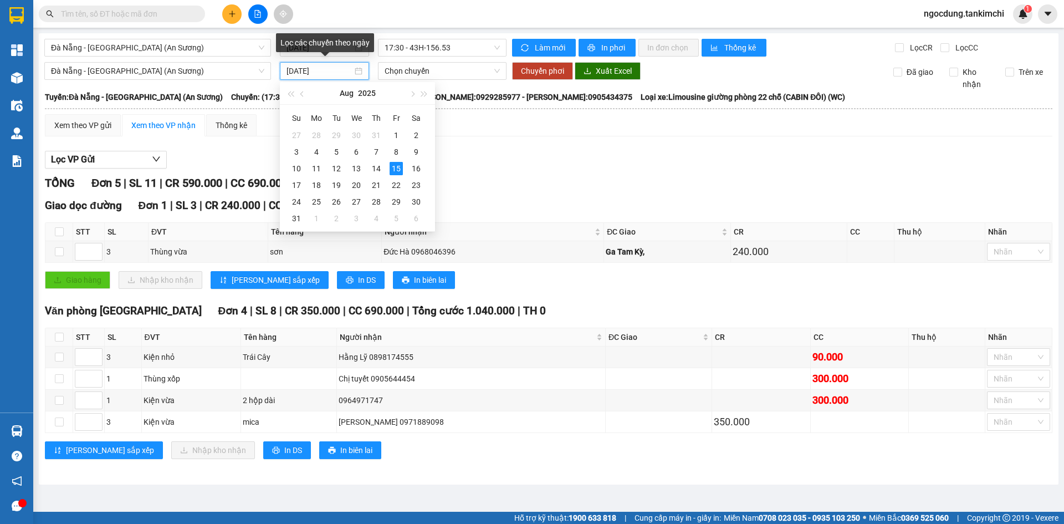
click at [350, 71] on input "[DATE]" at bounding box center [320, 71] width 66 height 12
type input "1"
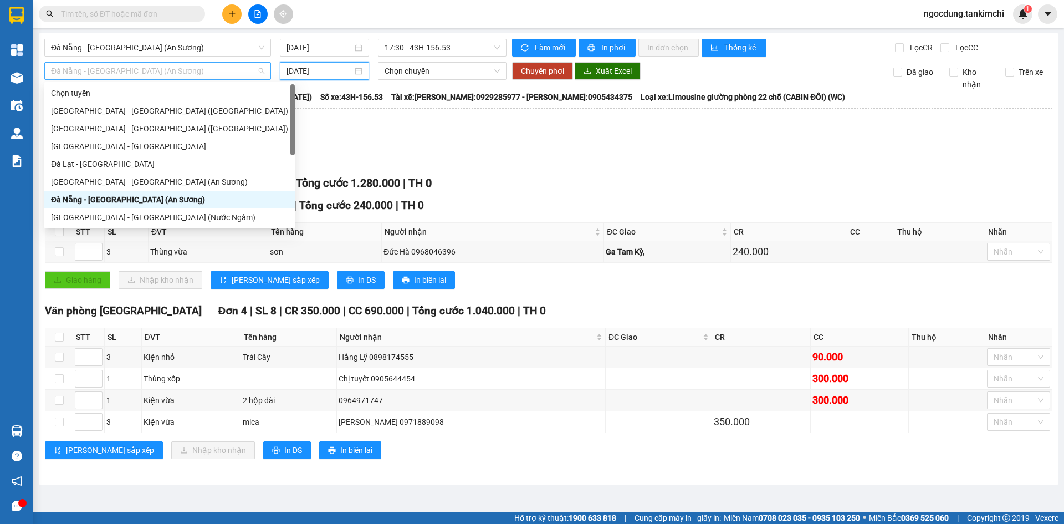
click at [230, 70] on span "Đà Nẵng - [GEOGRAPHIC_DATA] (An Sương)" at bounding box center [157, 71] width 213 height 17
click at [81, 92] on div "Chọn tuyến" at bounding box center [169, 93] width 237 height 12
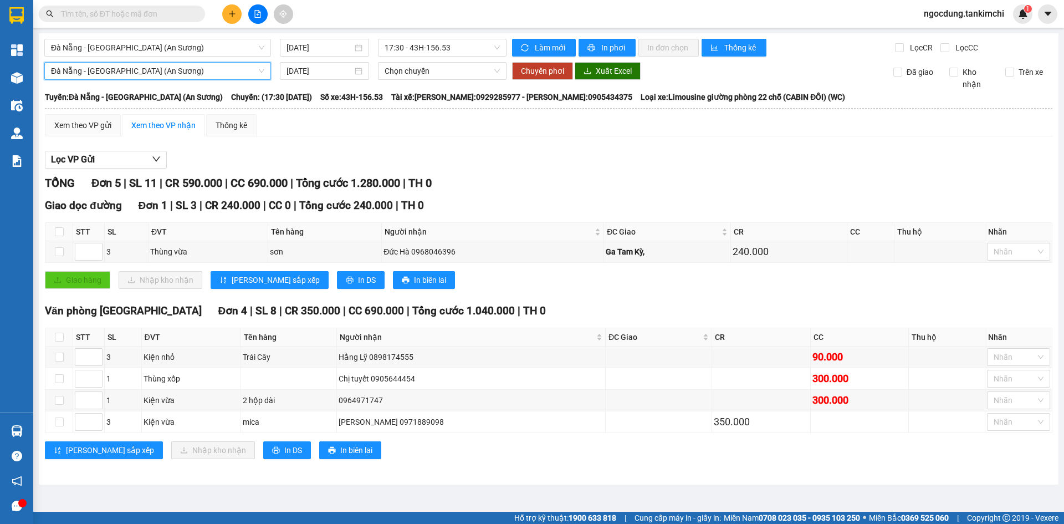
click at [211, 71] on span "Đà Nẵng - [GEOGRAPHIC_DATA] (An Sương)" at bounding box center [157, 71] width 213 height 17
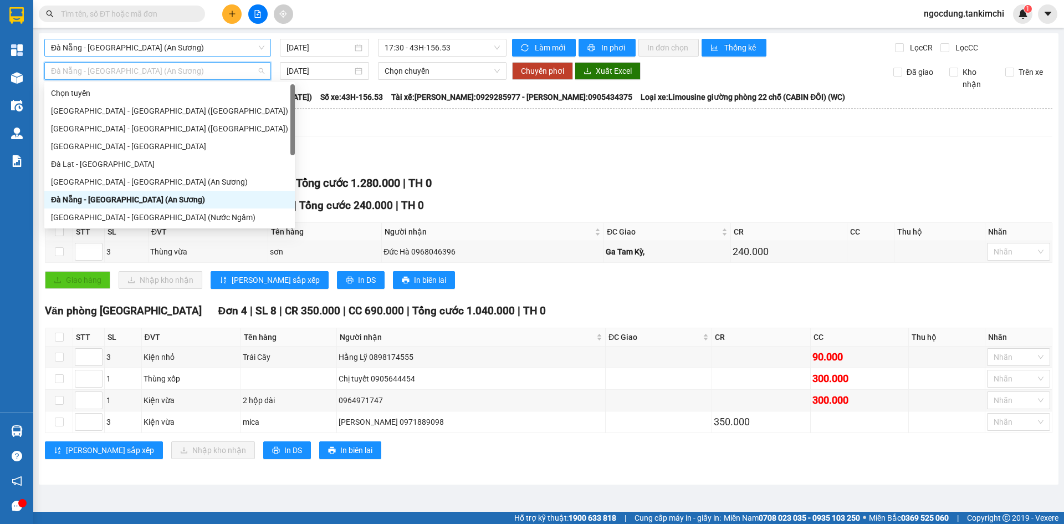
click at [215, 47] on span "Đà Nẵng - [GEOGRAPHIC_DATA] (An Sương)" at bounding box center [157, 47] width 213 height 17
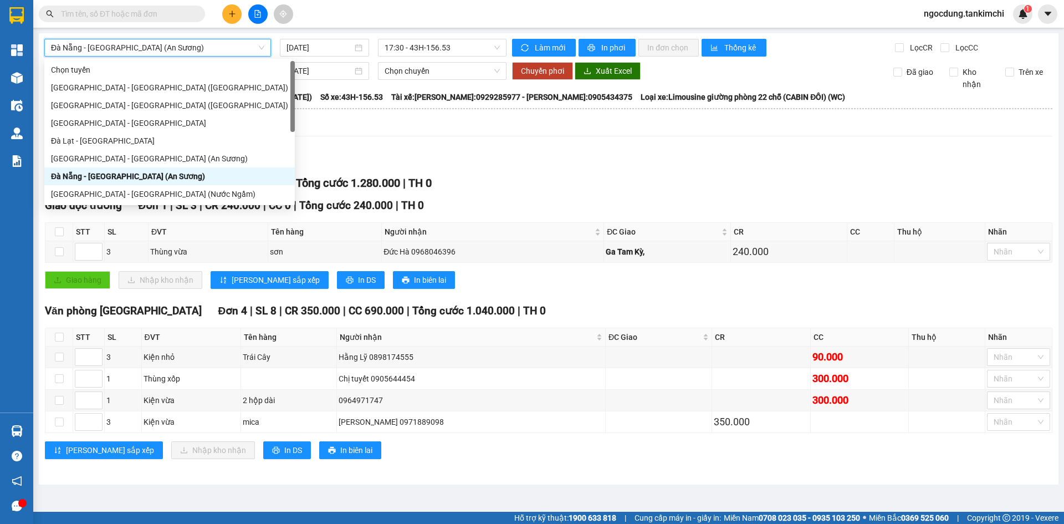
click at [215, 47] on span "Đà Nẵng - [GEOGRAPHIC_DATA] (An Sương)" at bounding box center [157, 47] width 213 height 17
click at [172, 174] on div "Đà Nẵng - [GEOGRAPHIC_DATA] (An Sương)" at bounding box center [169, 176] width 237 height 12
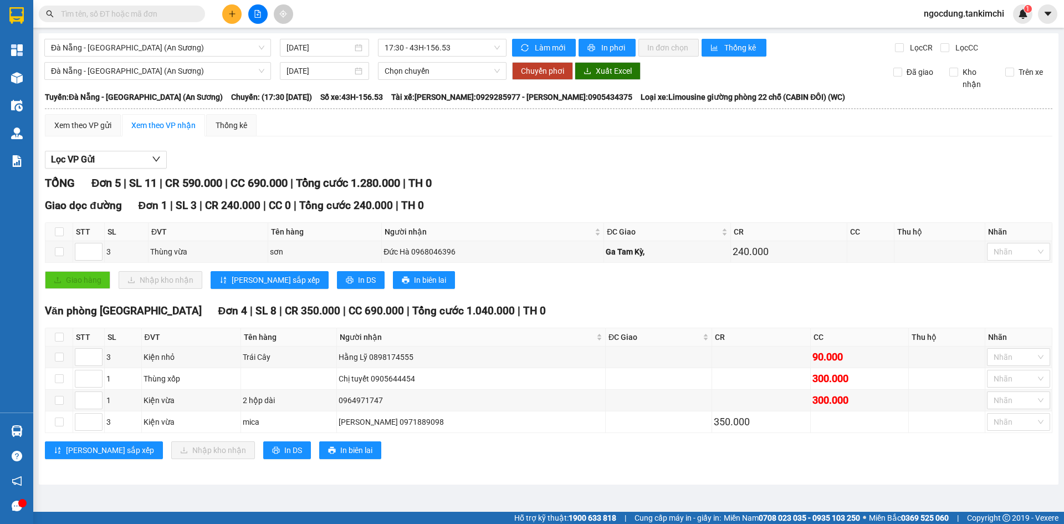
click at [598, 125] on div "Xem theo VP gửi Xem theo VP nhận Thống kê" at bounding box center [549, 125] width 1008 height 22
click at [254, 68] on span "Đà Nẵng - [GEOGRAPHIC_DATA] (An Sương)" at bounding box center [157, 71] width 213 height 17
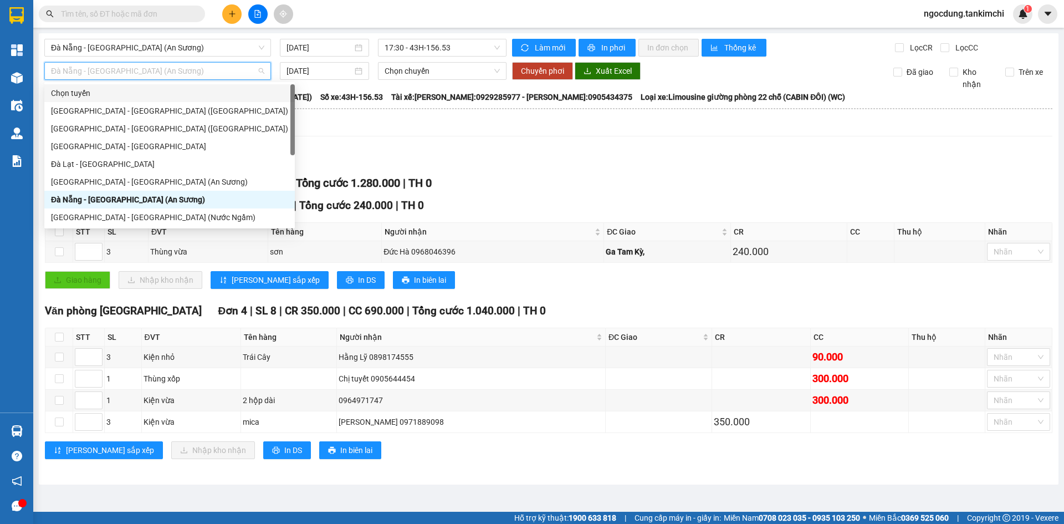
click at [54, 91] on div "Chọn tuyến" at bounding box center [169, 93] width 237 height 12
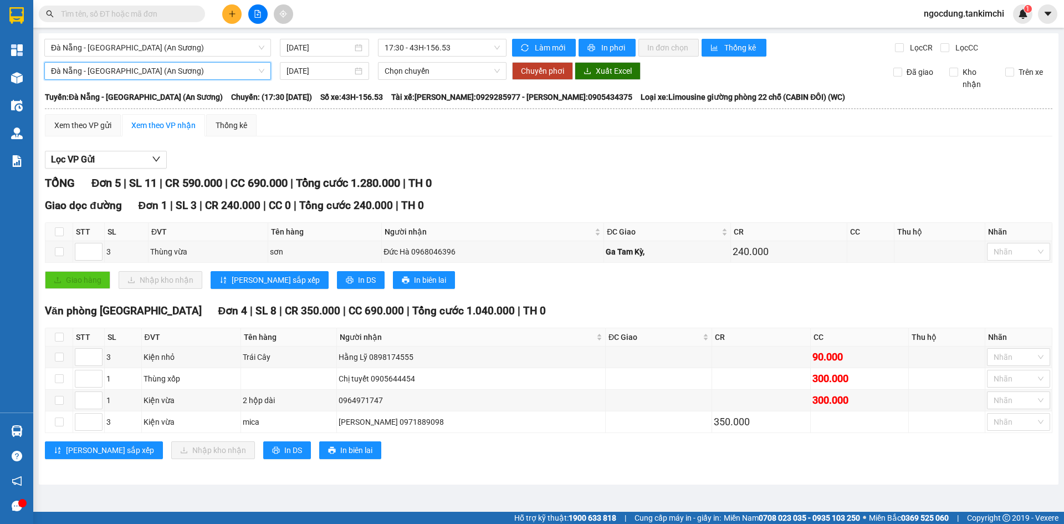
click at [201, 71] on span "Đà Nẵng - [GEOGRAPHIC_DATA] (An Sương)" at bounding box center [157, 71] width 213 height 17
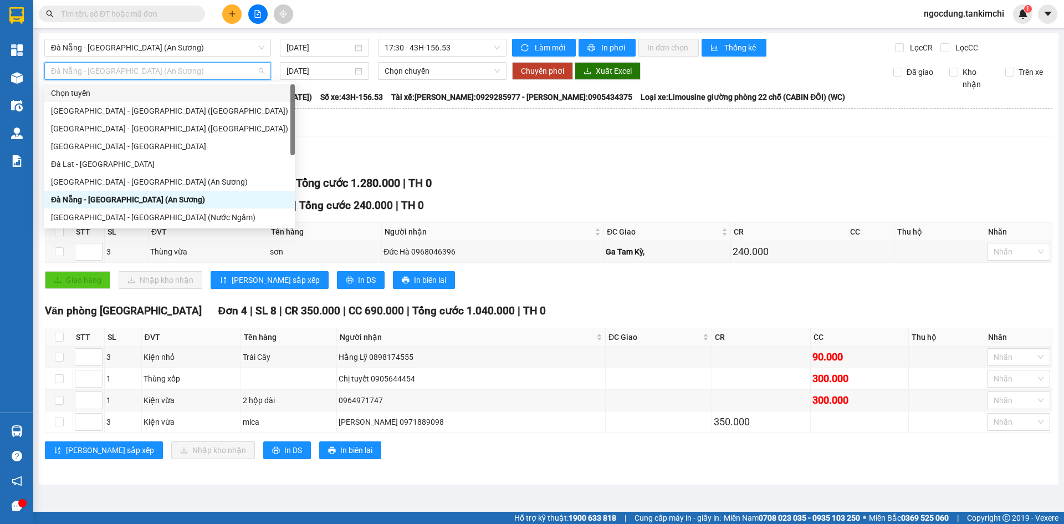
click at [86, 88] on div "Chọn tuyến" at bounding box center [169, 93] width 237 height 12
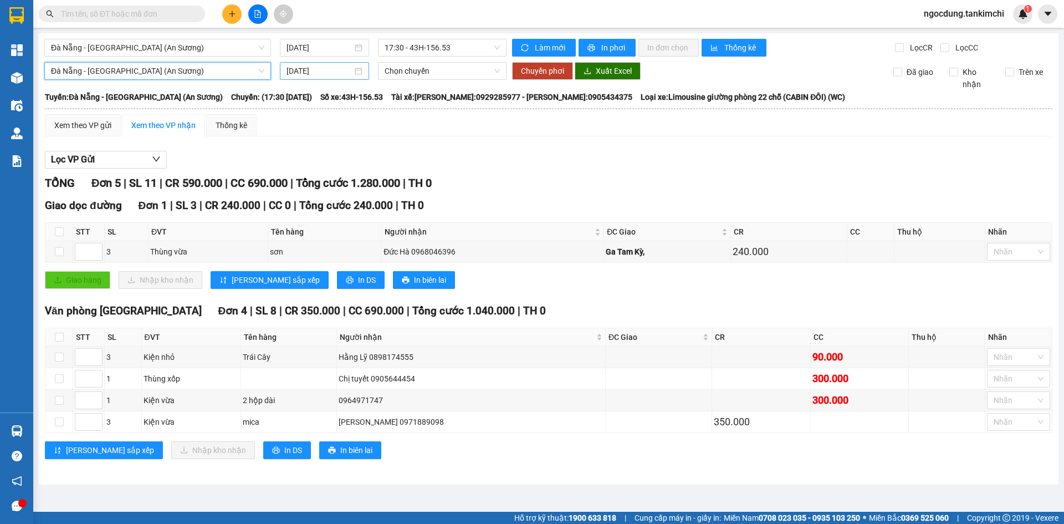
click at [340, 67] on input "[DATE]" at bounding box center [320, 71] width 66 height 12
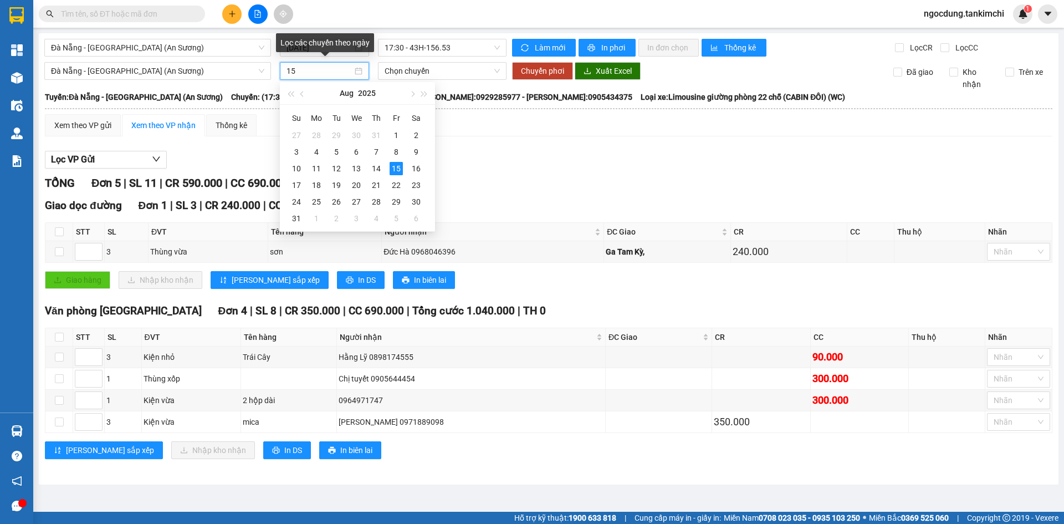
type input "1"
type input "[DATE]"
click at [454, 69] on span "Chọn chuyến" at bounding box center [442, 71] width 115 height 17
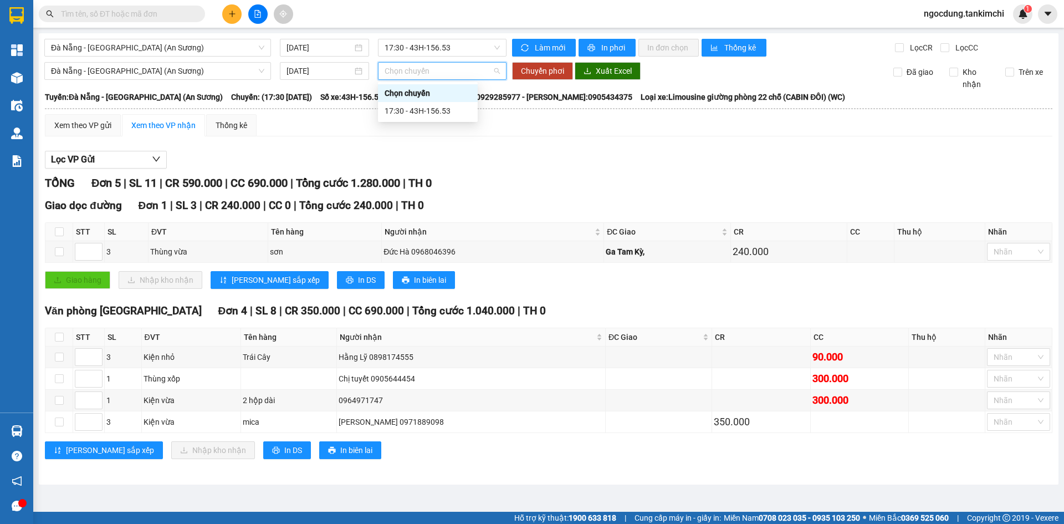
click at [442, 90] on div "Chọn chuyến" at bounding box center [428, 93] width 86 height 12
click at [220, 45] on span "Đà Nẵng - [GEOGRAPHIC_DATA] (An Sương)" at bounding box center [157, 47] width 213 height 17
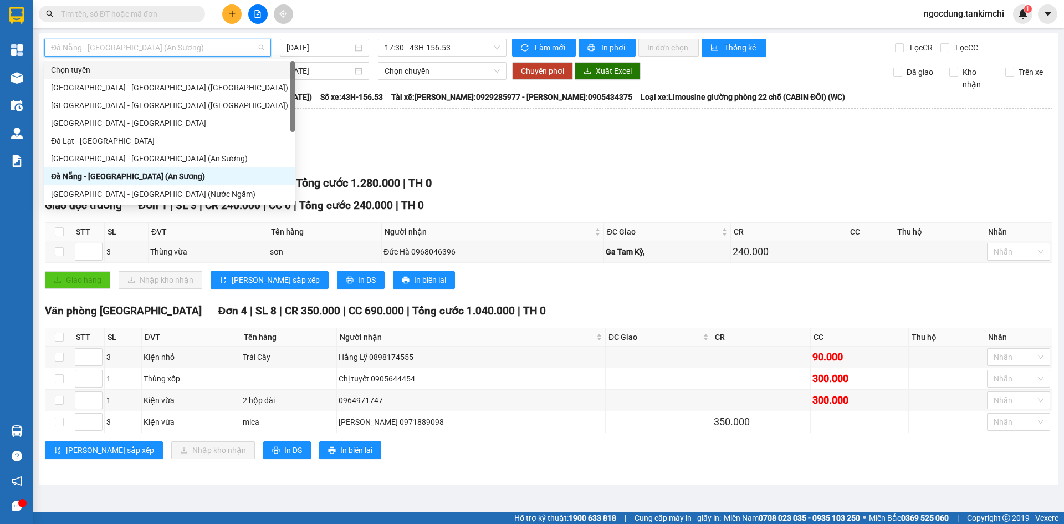
click at [130, 64] on div "Chọn tuyến" at bounding box center [169, 70] width 237 height 12
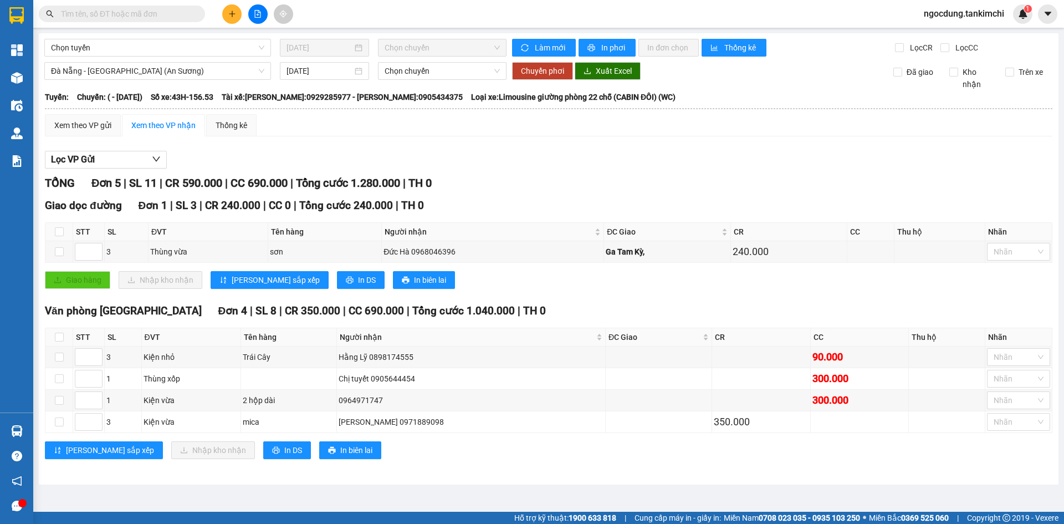
click at [483, 122] on div "Xem theo VP gửi Xem theo VP nhận Thống kê" at bounding box center [549, 125] width 1008 height 22
click at [227, 70] on span "Đà Nẵng - [GEOGRAPHIC_DATA] (An Sương)" at bounding box center [157, 71] width 213 height 17
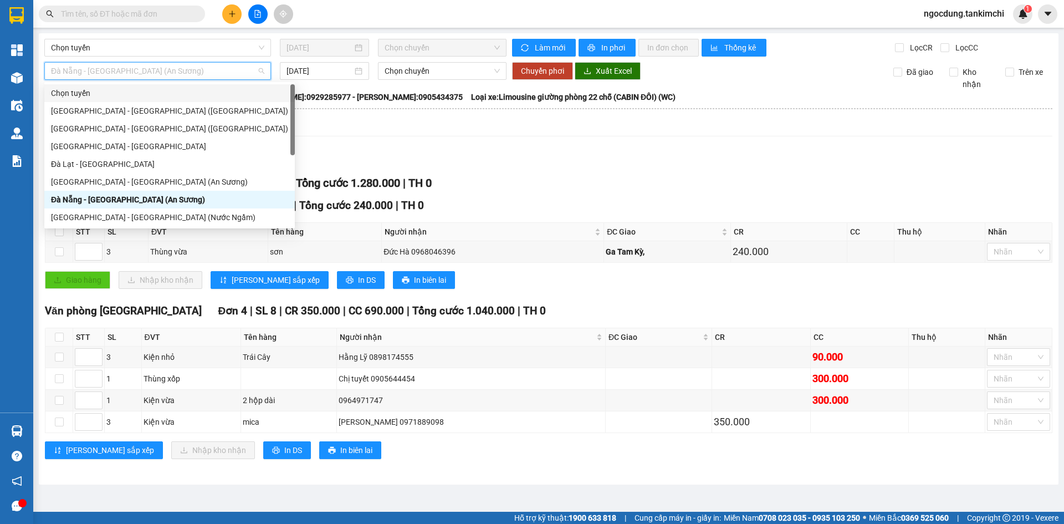
click at [109, 90] on div "Chọn tuyến" at bounding box center [169, 93] width 237 height 12
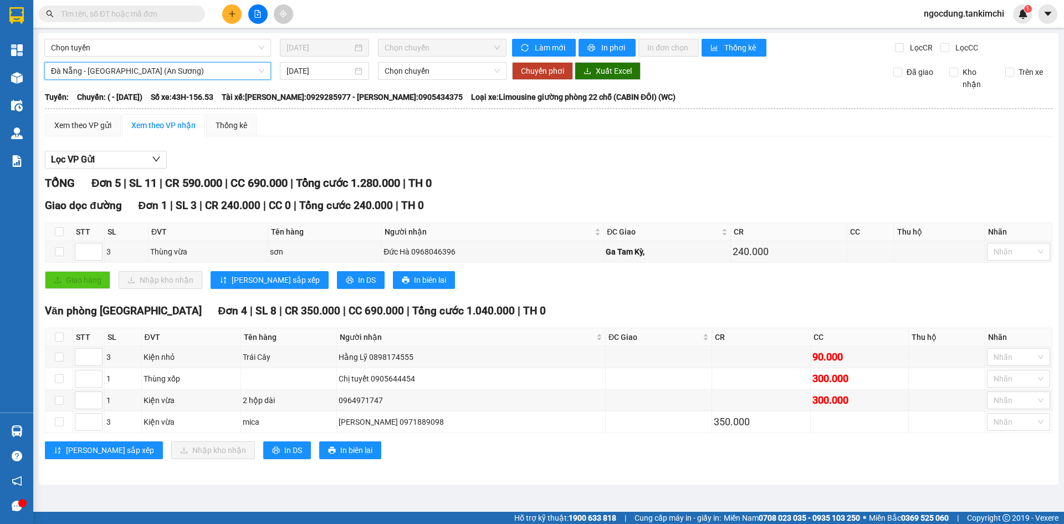
click at [167, 70] on span "Đà Nẵng - [GEOGRAPHIC_DATA] (An Sương)" at bounding box center [157, 71] width 213 height 17
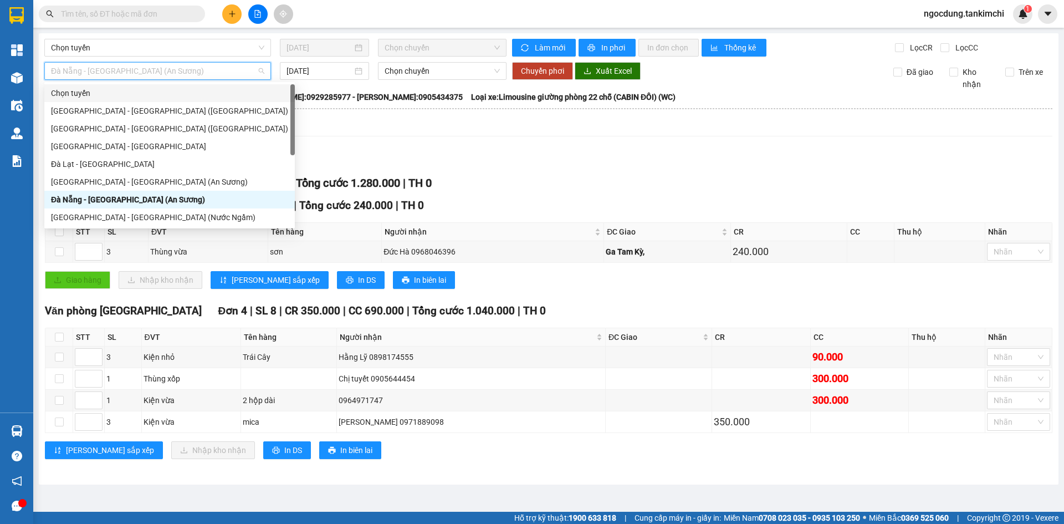
click at [123, 88] on div "Chọn tuyến" at bounding box center [169, 93] width 237 height 12
click at [164, 72] on span "Đà Nẵng - [GEOGRAPHIC_DATA] (An Sương)" at bounding box center [157, 71] width 213 height 17
click at [339, 72] on input "[DATE]" at bounding box center [320, 71] width 66 height 12
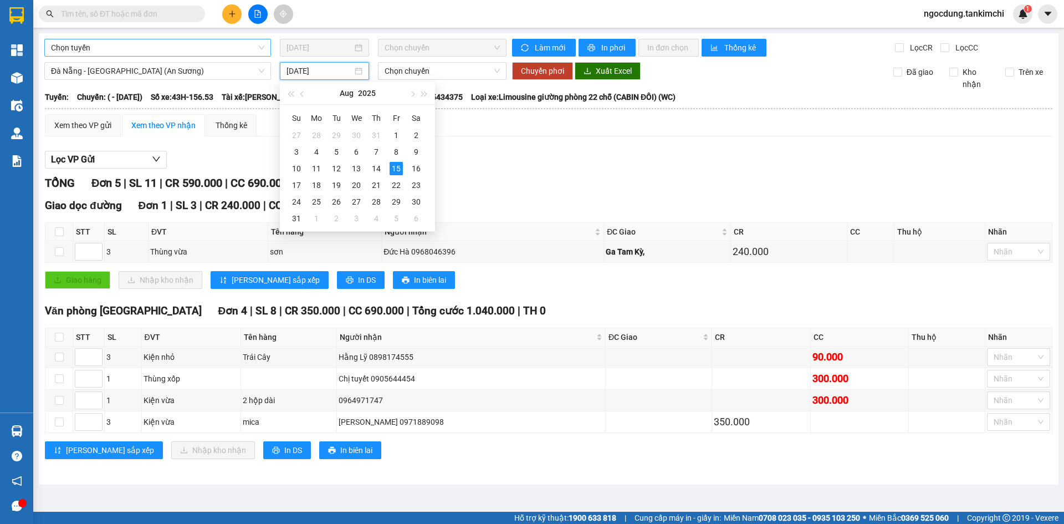
click at [216, 48] on span "Chọn tuyến" at bounding box center [157, 47] width 213 height 17
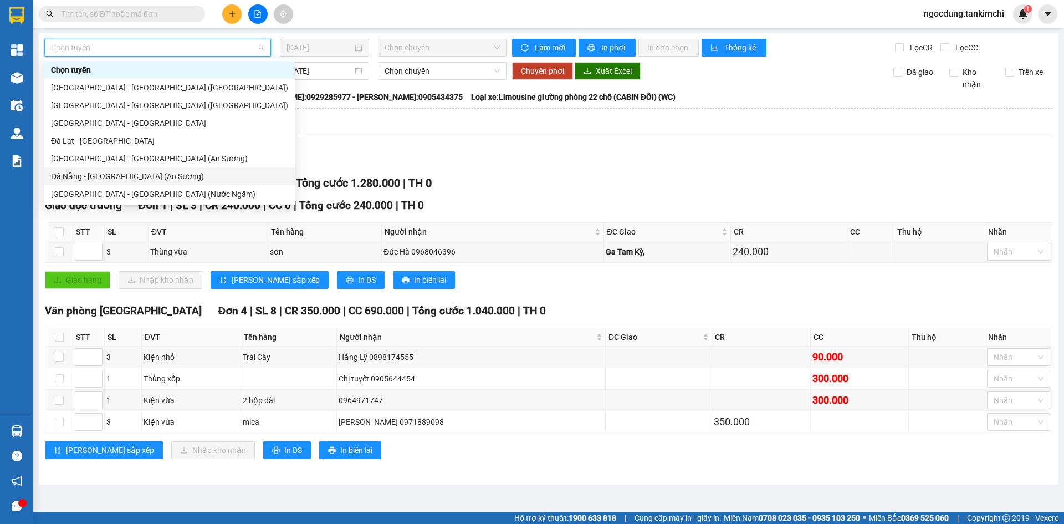
click at [116, 172] on div "Đà Nẵng - [GEOGRAPHIC_DATA] (An Sương)" at bounding box center [169, 176] width 237 height 12
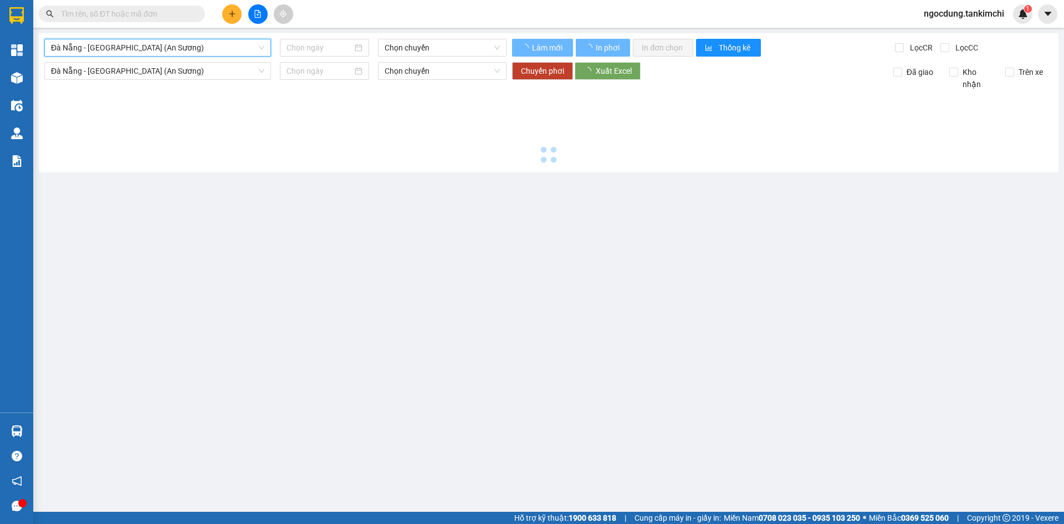
type input "[DATE]"
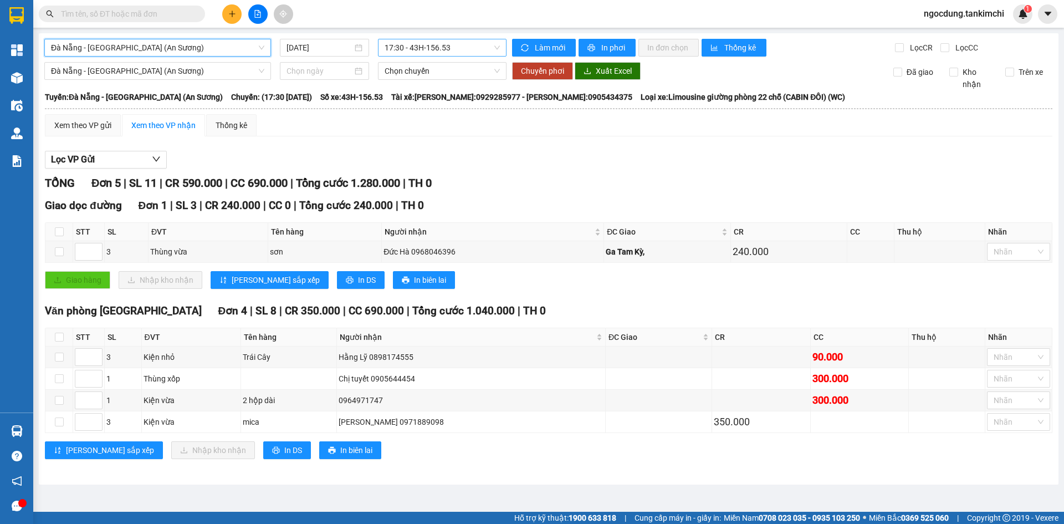
click at [456, 44] on span "17:30 - 43H-156.53" at bounding box center [442, 47] width 115 height 17
click at [230, 14] on icon "plus" at bounding box center [232, 13] width 6 height 1
click at [249, 38] on div "Tạo đơn hàng" at bounding box center [270, 41] width 83 height 21
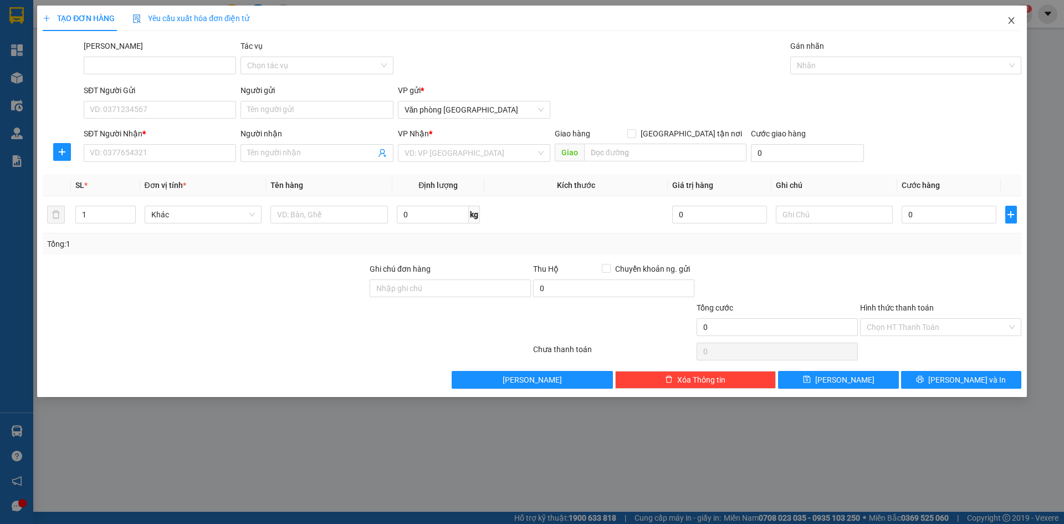
click at [1012, 17] on icon "close" at bounding box center [1011, 20] width 9 height 9
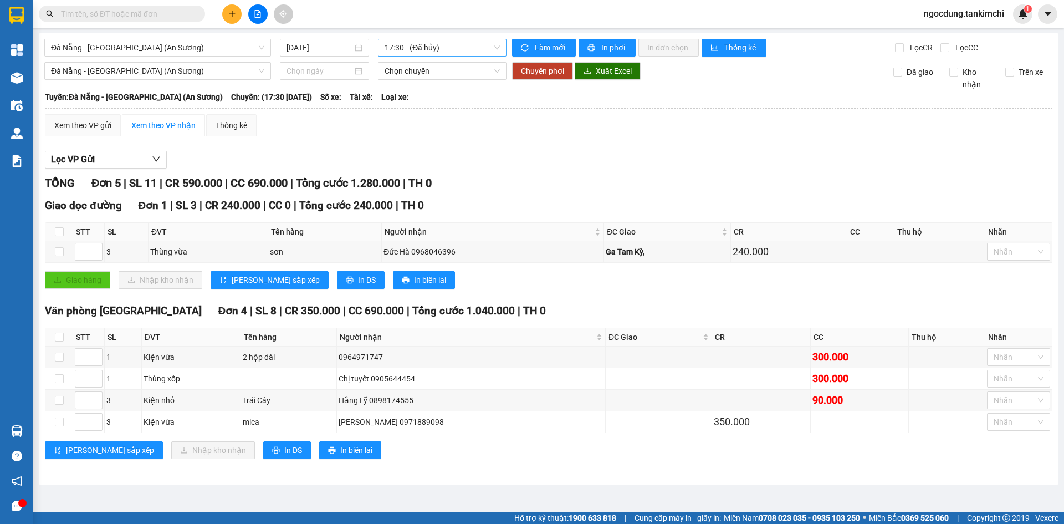
click at [456, 48] on span "17:30 - (Đã hủy)" at bounding box center [442, 47] width 115 height 17
click at [502, 96] on div "Tuyến: [GEOGRAPHIC_DATA] - [GEOGRAPHIC_DATA] (An Sương) [GEOGRAPHIC_DATA]: (17:…" at bounding box center [549, 97] width 1008 height 12
click at [222, 70] on span "Đà Nẵng - [GEOGRAPHIC_DATA] (An Sương)" at bounding box center [157, 71] width 213 height 17
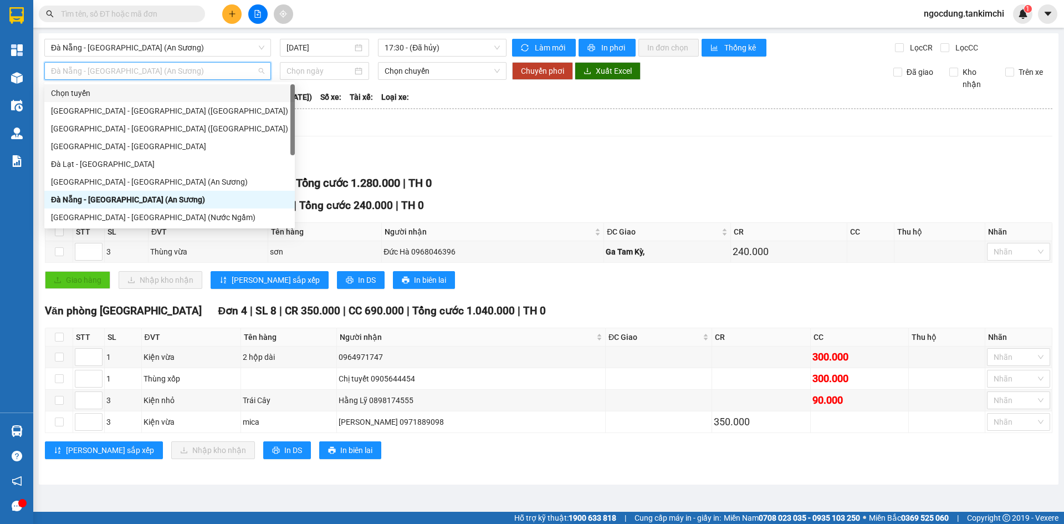
click at [94, 91] on div "Chọn tuyến" at bounding box center [169, 93] width 237 height 12
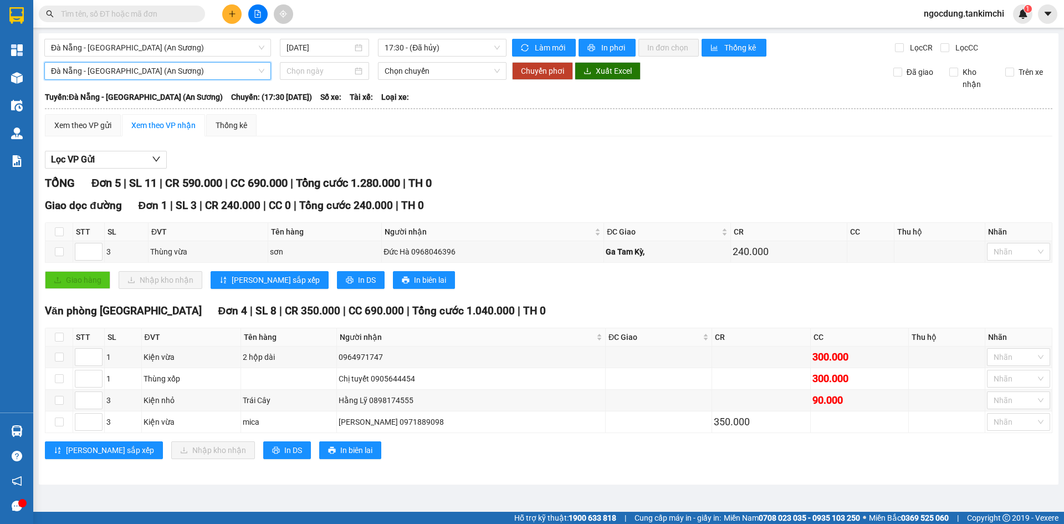
click at [202, 68] on span "Đà Nẵng - [GEOGRAPHIC_DATA] (An Sương)" at bounding box center [157, 71] width 213 height 17
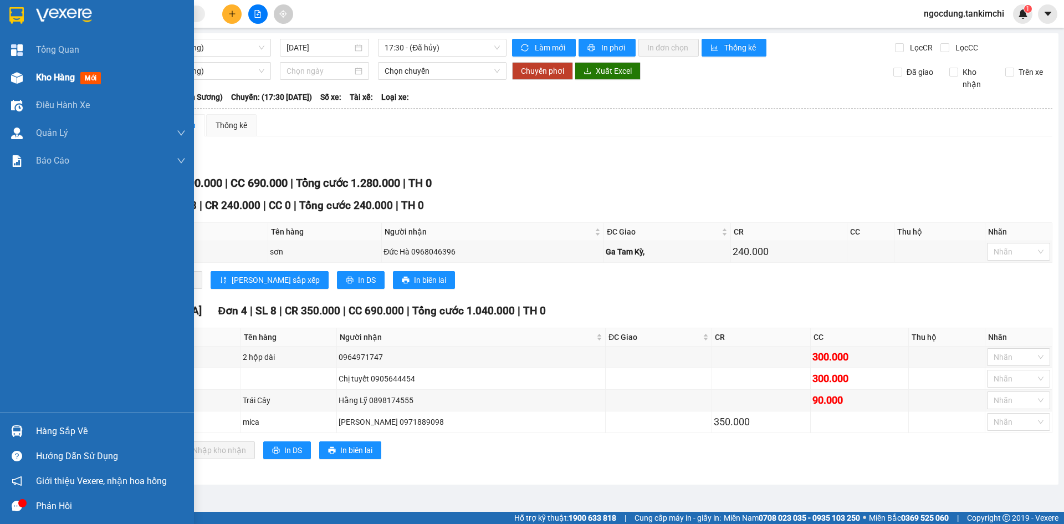
click at [82, 73] on span "mới" at bounding box center [90, 78] width 21 height 12
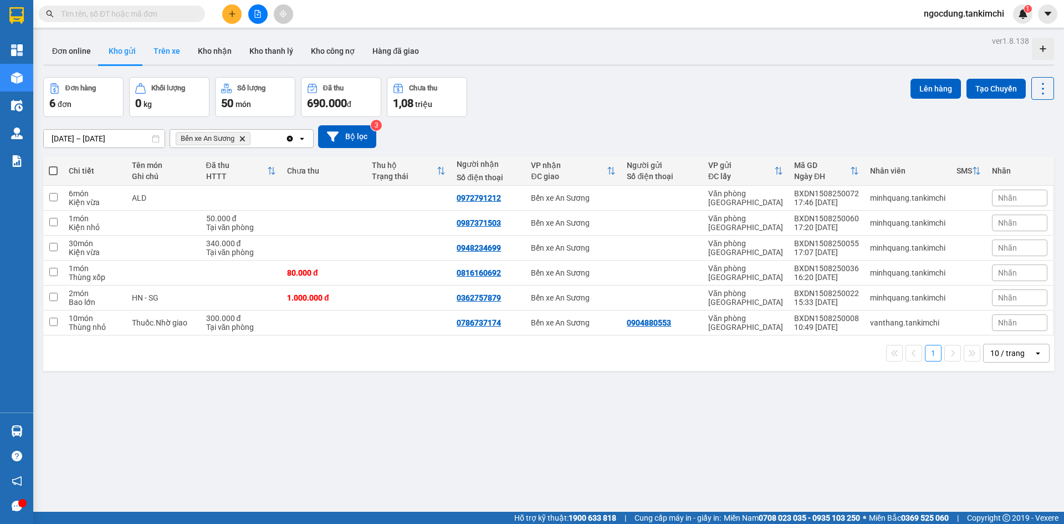
click at [169, 52] on button "Trên xe" at bounding box center [167, 51] width 44 height 27
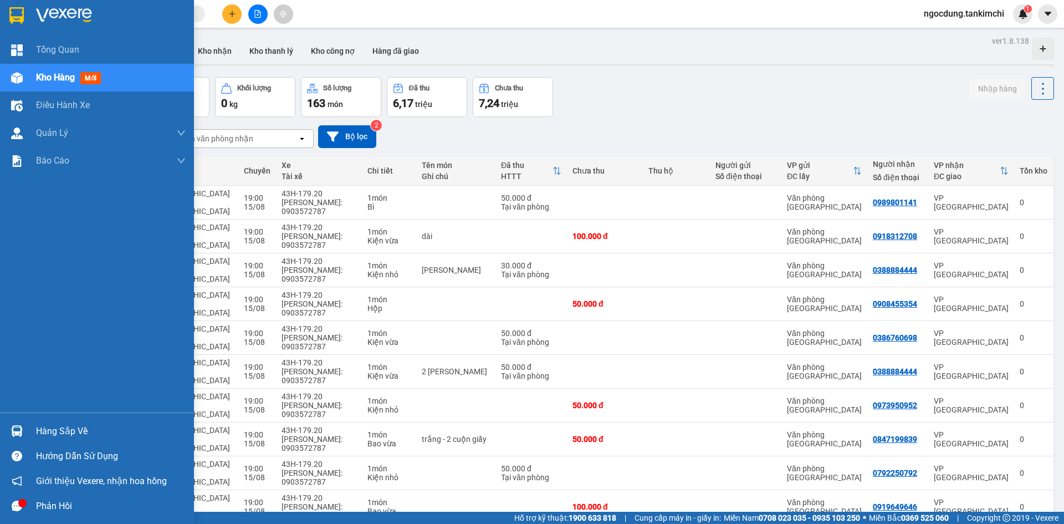
click at [91, 75] on span "mới" at bounding box center [90, 78] width 21 height 12
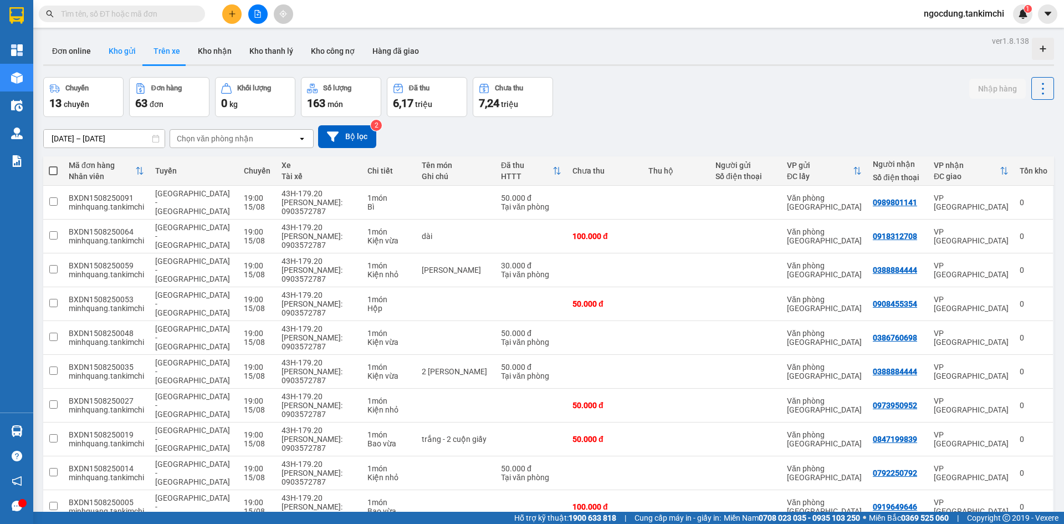
click at [106, 52] on button "Kho gửi" at bounding box center [122, 51] width 45 height 27
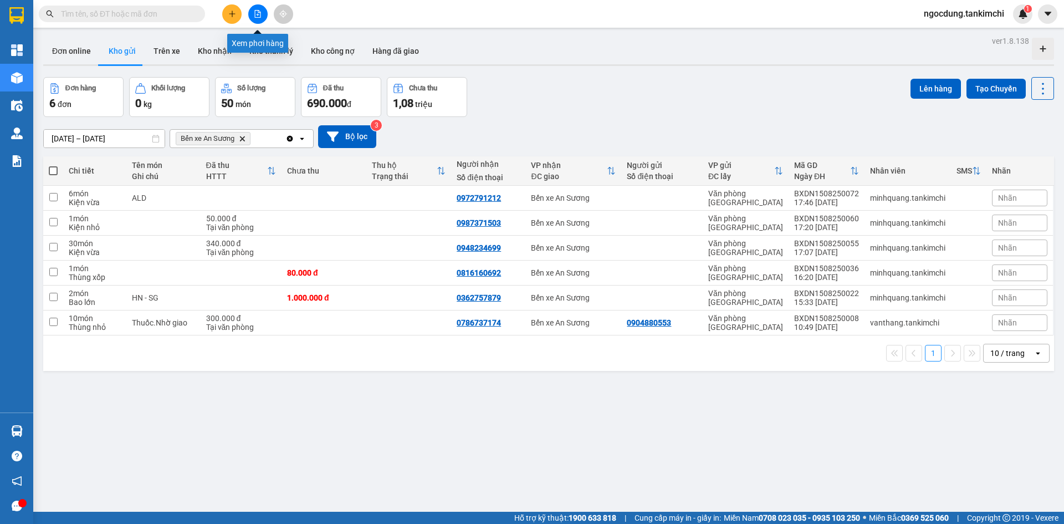
click at [257, 14] on icon "file-add" at bounding box center [258, 14] width 8 height 8
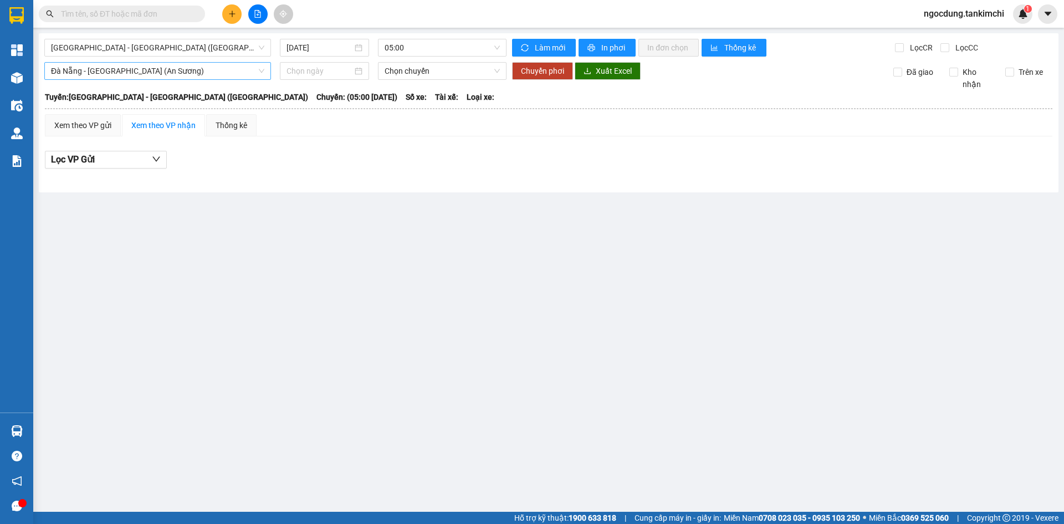
click at [192, 73] on span "Đà Nẵng - [GEOGRAPHIC_DATA] (An Sương)" at bounding box center [157, 71] width 213 height 17
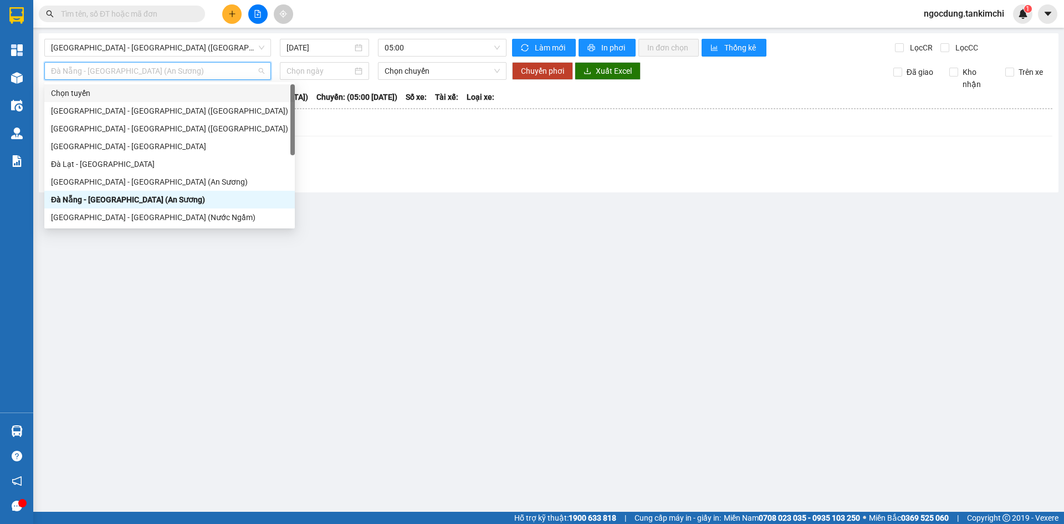
click at [81, 93] on div "Chọn tuyến" at bounding box center [169, 93] width 237 height 12
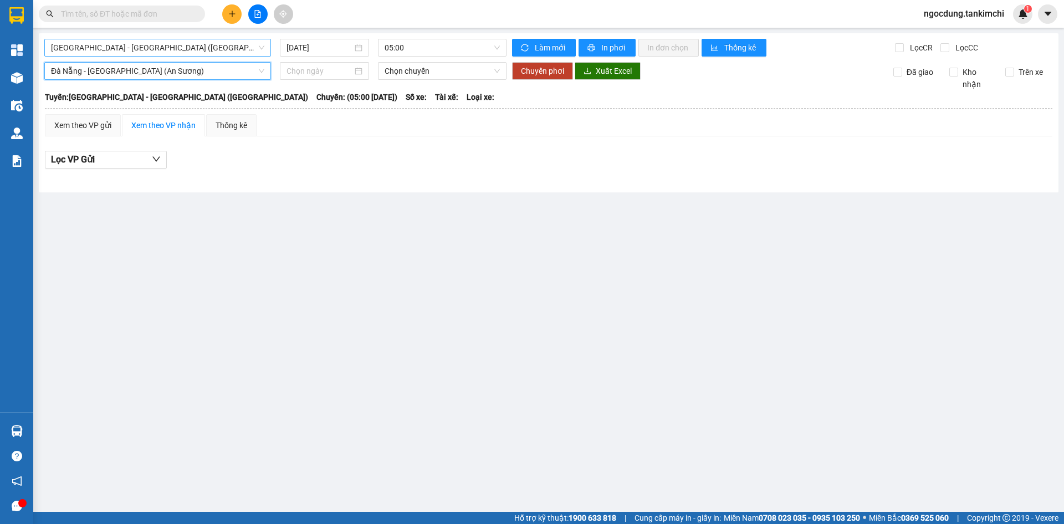
click at [185, 45] on span "[GEOGRAPHIC_DATA] - [GEOGRAPHIC_DATA] ([GEOGRAPHIC_DATA])" at bounding box center [157, 47] width 213 height 17
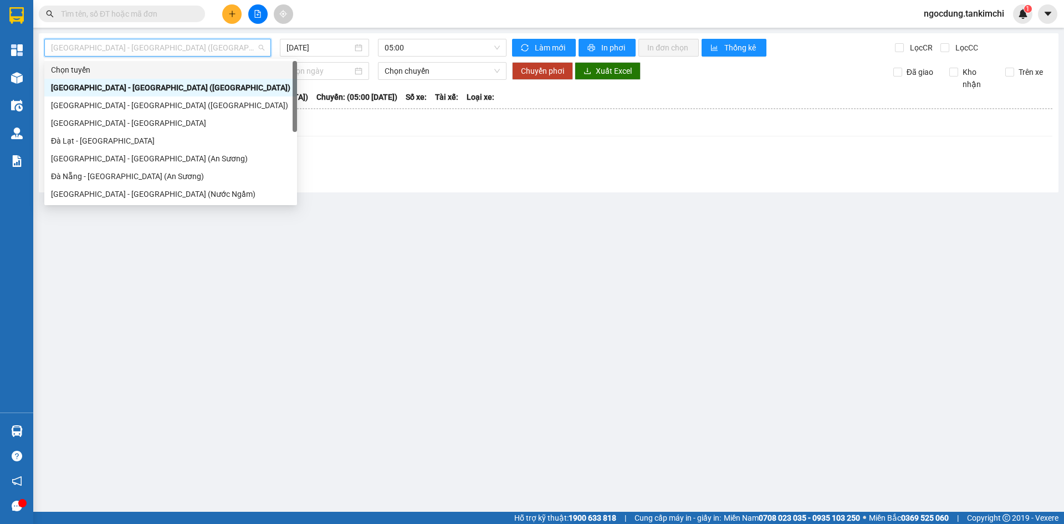
click at [125, 66] on div "Chọn tuyến" at bounding box center [170, 70] width 239 height 12
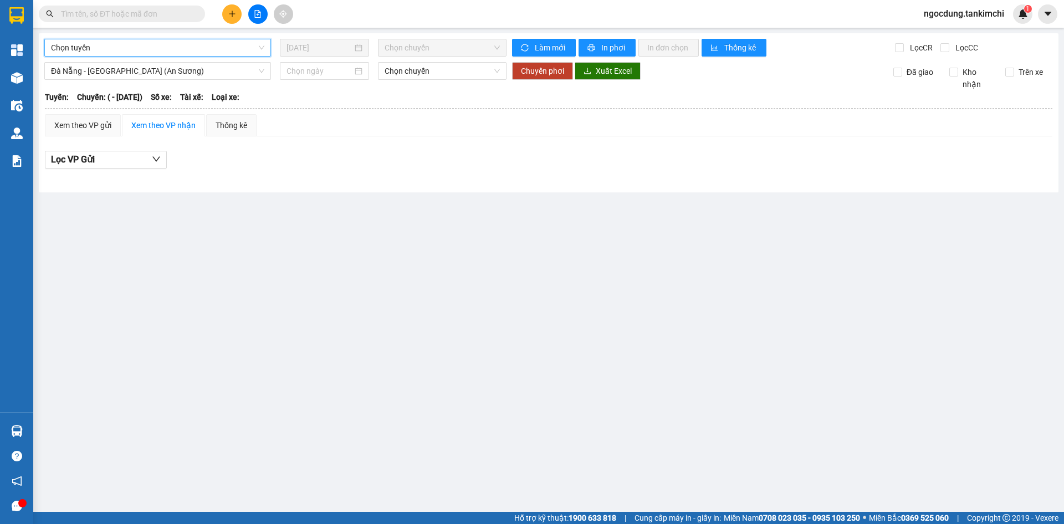
click at [161, 48] on span "Chọn tuyến" at bounding box center [157, 47] width 213 height 17
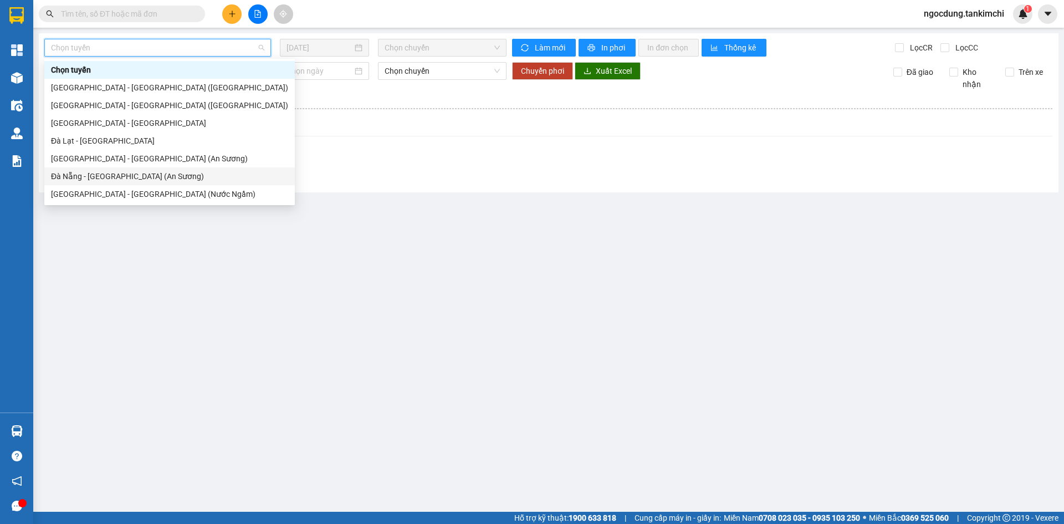
click at [118, 176] on div "Đà Nẵng - [GEOGRAPHIC_DATA] (An Sương)" at bounding box center [169, 176] width 237 height 12
type input "[DATE]"
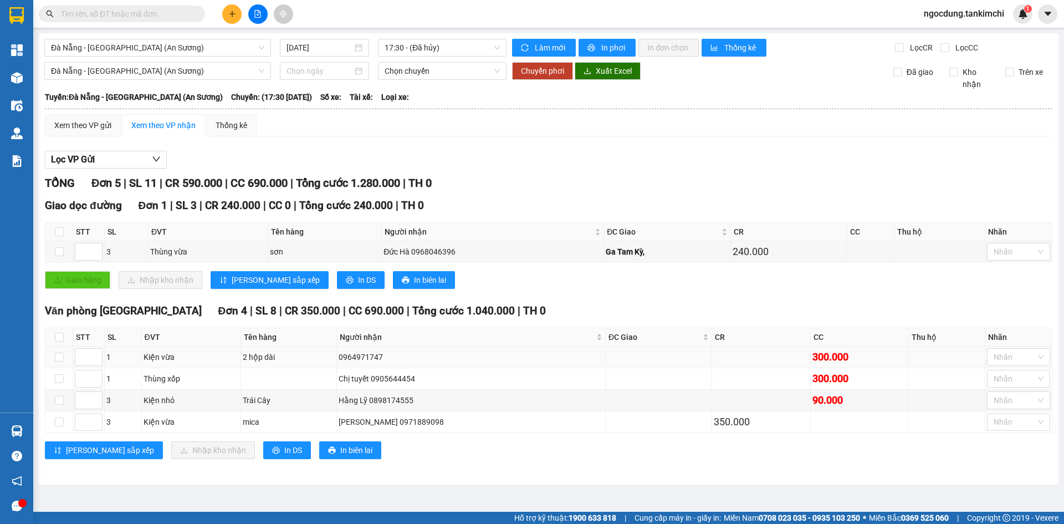
click at [412, 361] on div "0964971747" at bounding box center [471, 357] width 265 height 12
drag, startPoint x: 409, startPoint y: 355, endPoint x: 625, endPoint y: 440, distance: 231.7
click at [623, 443] on div "Văn phòng [GEOGRAPHIC_DATA] Đơn 4 | SL 8 | CR 350.000 | CC 690.000 | Tổng cước …" at bounding box center [549, 385] width 1008 height 165
click at [874, 288] on div "[GEOGRAPHIC_DATA] dọc đường Đơn 1 | SL 3 | CR 240.000 | CC 0 | Tổng cước 240.00…" at bounding box center [549, 247] width 1008 height 100
click at [337, 48] on input "[DATE]" at bounding box center [320, 48] width 66 height 12
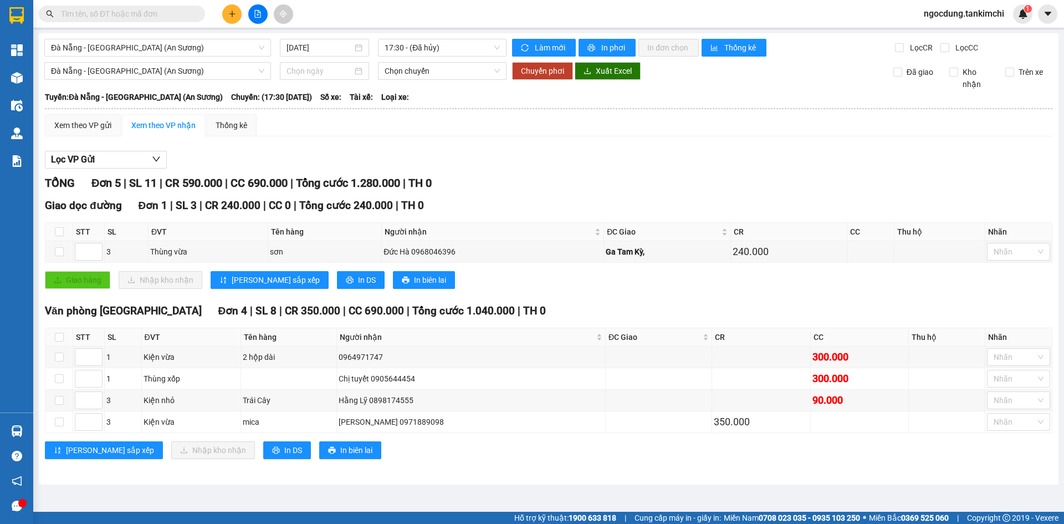
click at [506, 91] on div "Tuyến: [GEOGRAPHIC_DATA] - [GEOGRAPHIC_DATA] (An Sương) [GEOGRAPHIC_DATA]: (17:…" at bounding box center [549, 97] width 1008 height 12
click at [453, 67] on span "Chọn chuyến" at bounding box center [442, 71] width 115 height 17
click at [448, 94] on div "Chọn chuyến" at bounding box center [428, 93] width 86 height 12
click at [452, 73] on span "Chọn chuyến" at bounding box center [442, 71] width 115 height 17
click at [452, 45] on span "17:30 - (Đã hủy)" at bounding box center [442, 47] width 115 height 17
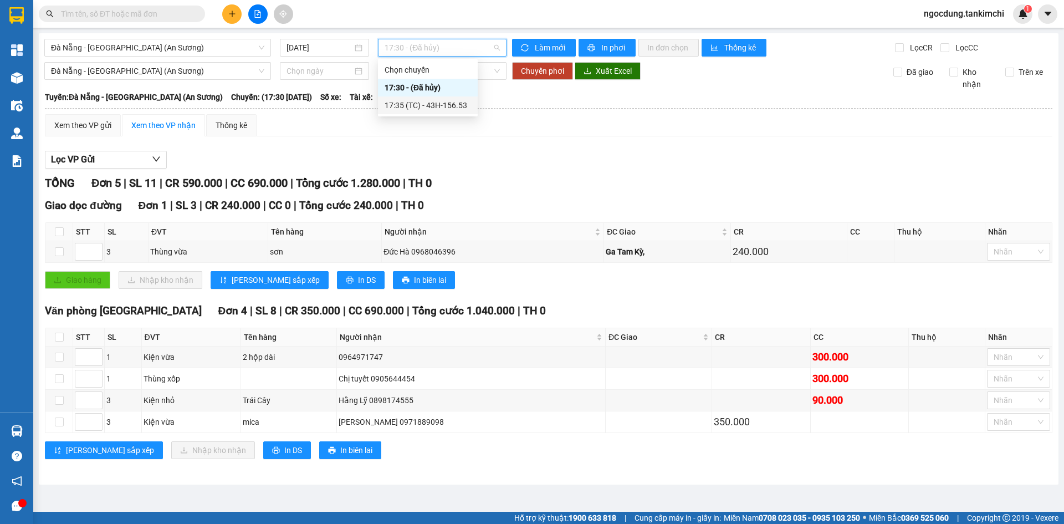
click at [427, 106] on div "17:35 (TC) - 43H-156.53" at bounding box center [428, 105] width 86 height 12
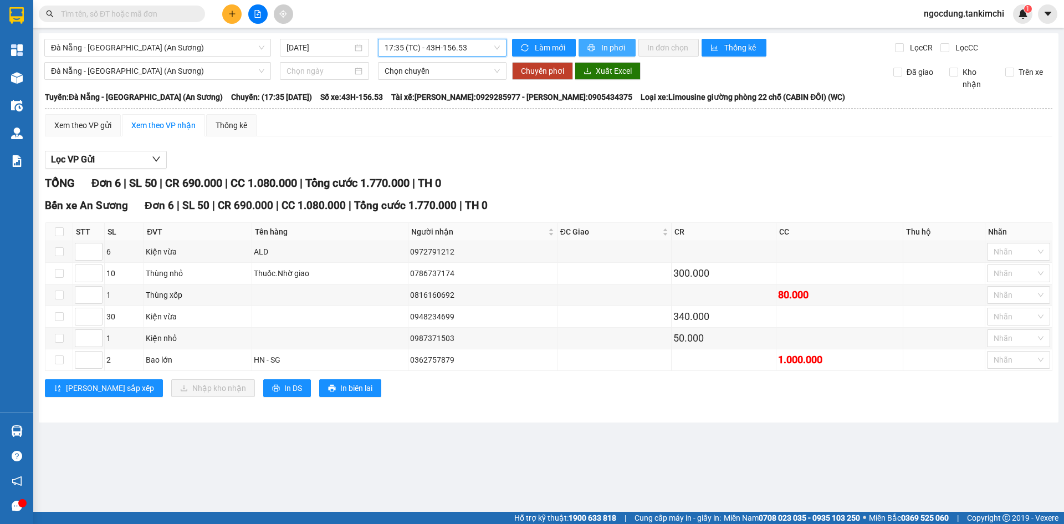
click at [609, 48] on span "In phơi" at bounding box center [614, 48] width 26 height 12
click at [472, 46] on span "17:35 (TC) - 43H-156.53" at bounding box center [442, 47] width 115 height 17
click at [420, 89] on div "17:30 - (Đã hủy)" at bounding box center [428, 87] width 86 height 12
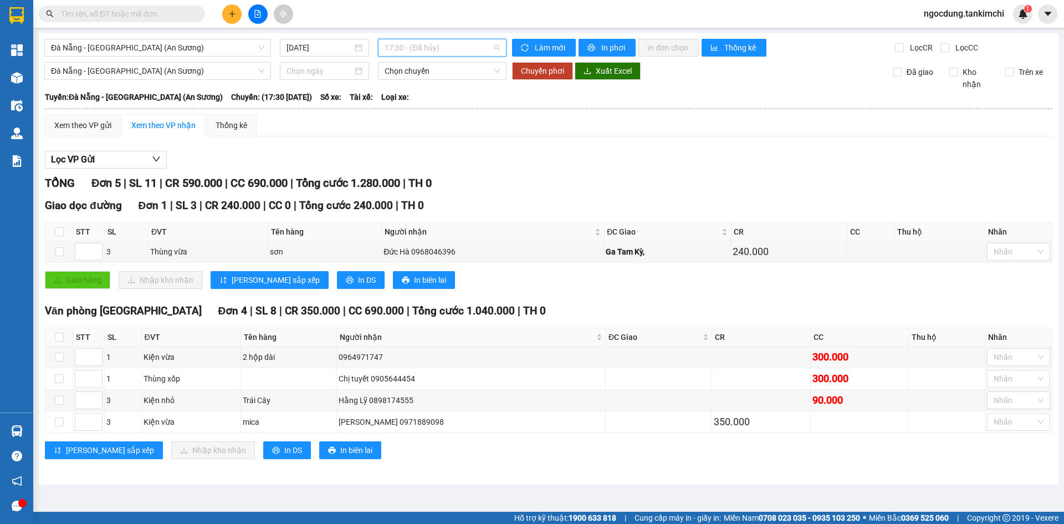
click at [452, 47] on span "17:30 - (Đã hủy)" at bounding box center [442, 47] width 115 height 17
click at [429, 106] on div "17:35 (TC) - 43H-156.53" at bounding box center [428, 105] width 86 height 12
